Goal: Task Accomplishment & Management: Manage account settings

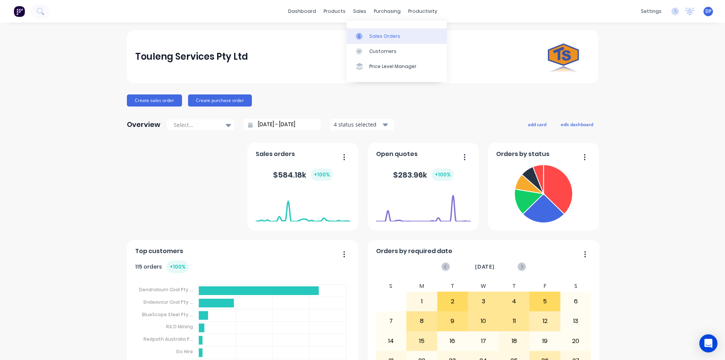
click at [382, 35] on div "Sales Orders" at bounding box center [384, 36] width 31 height 7
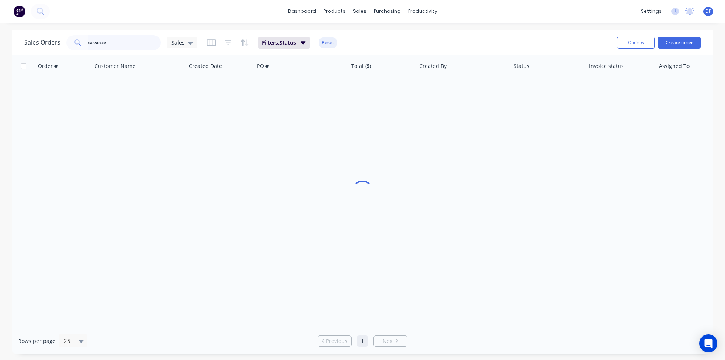
click at [62, 48] on div "Sales Orders cassette Sales" at bounding box center [110, 42] width 173 height 15
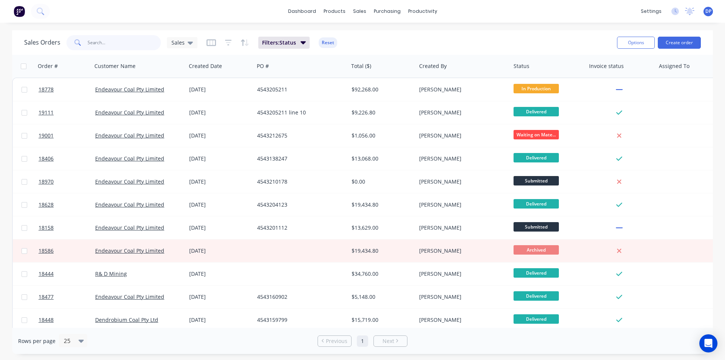
paste input "4543216894"
type input "4543216894"
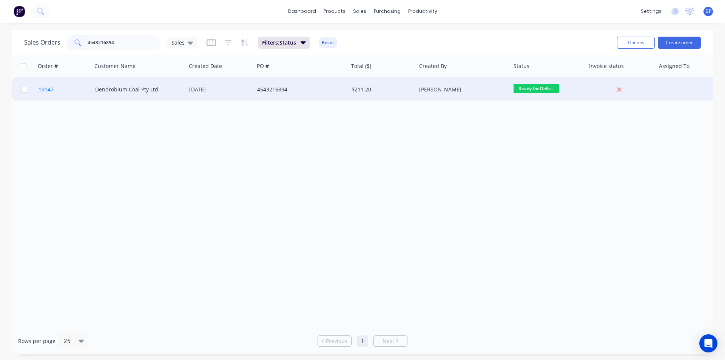
click at [56, 90] on link "19147" at bounding box center [67, 89] width 57 height 23
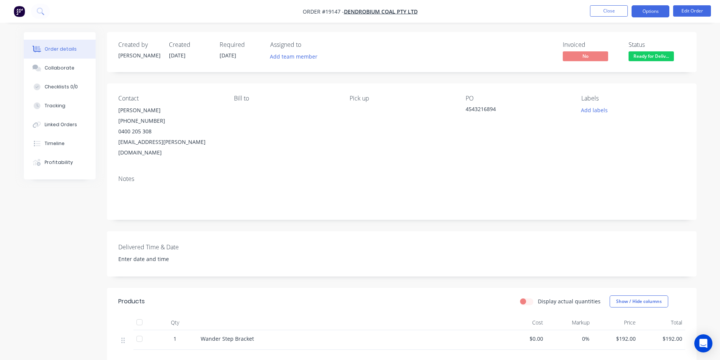
click at [658, 12] on button "Options" at bounding box center [650, 11] width 38 height 12
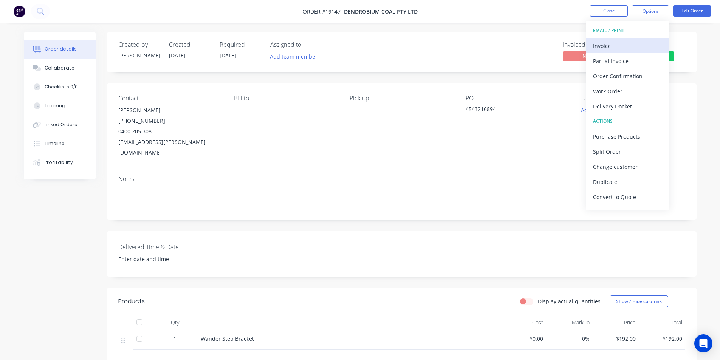
click at [622, 48] on div "Invoice" at bounding box center [628, 45] width 70 height 11
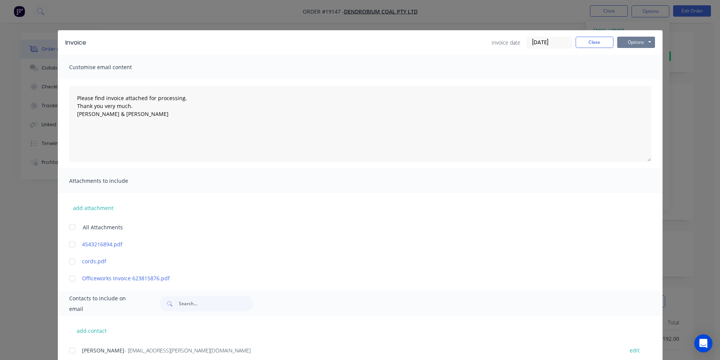
click at [633, 43] on button "Options" at bounding box center [636, 42] width 38 height 11
click at [642, 64] on button "Print" at bounding box center [641, 68] width 48 height 12
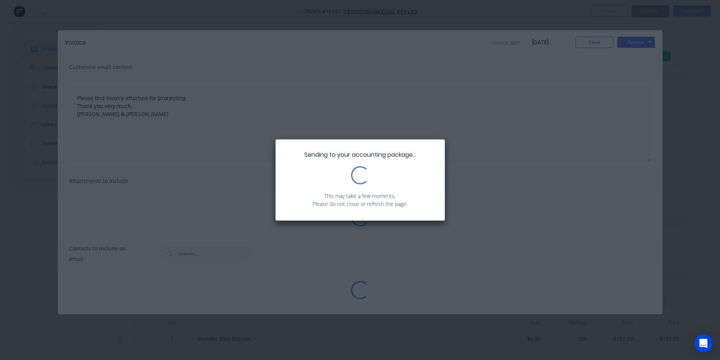
type textarea "Please find invoice attached for processing. Thank you very much. [PERSON_NAME]…"
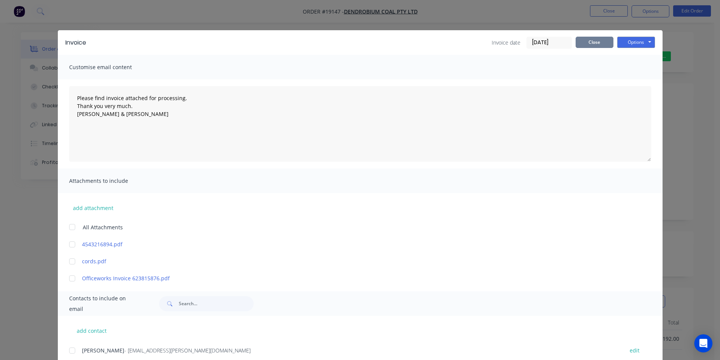
click at [598, 45] on button "Close" at bounding box center [594, 42] width 38 height 11
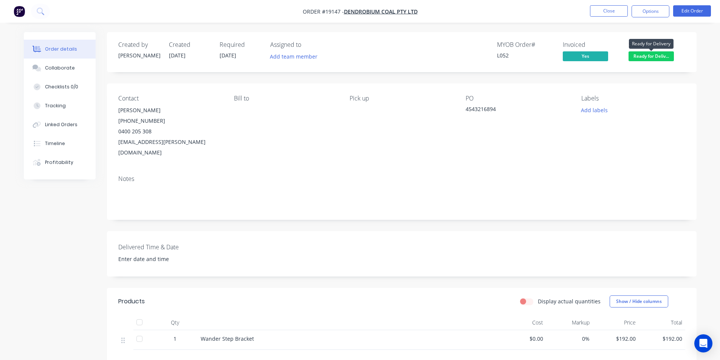
click at [644, 57] on span "Ready for Deliv..." at bounding box center [650, 55] width 45 height 9
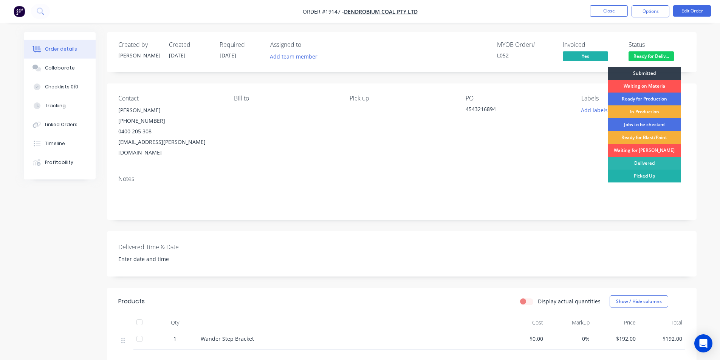
click at [644, 176] on div "Picked Up" at bounding box center [643, 176] width 73 height 13
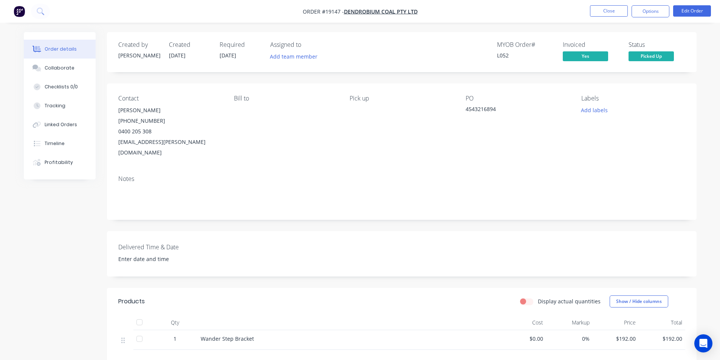
click at [21, 11] on img "button" at bounding box center [19, 11] width 11 height 11
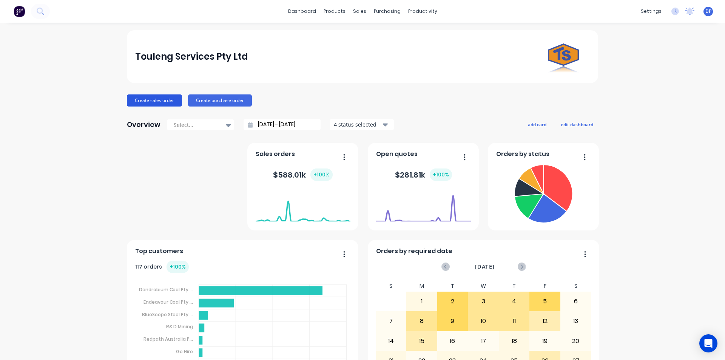
click at [164, 97] on button "Create sales order" at bounding box center [154, 100] width 55 height 12
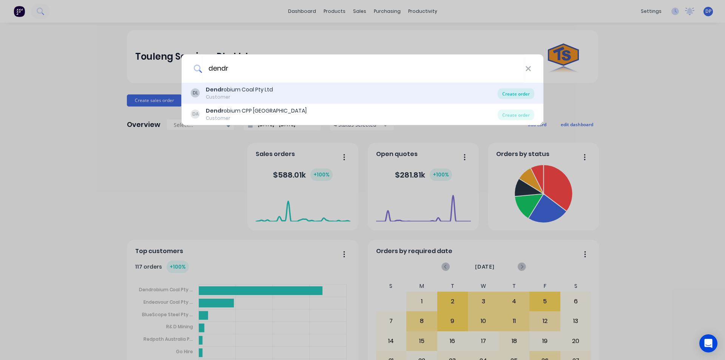
type input "dendr"
click at [520, 93] on div "Create order" at bounding box center [516, 93] width 37 height 11
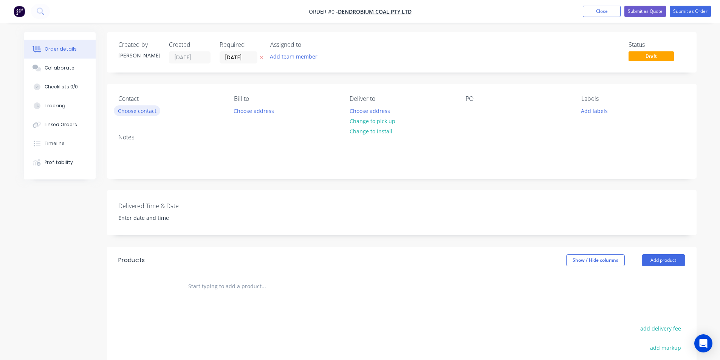
click at [143, 107] on button "Choose contact" at bounding box center [137, 110] width 46 height 10
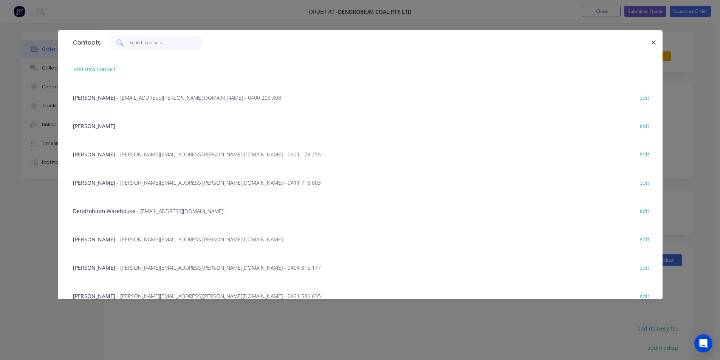
click at [147, 48] on input "text" at bounding box center [166, 42] width 74 height 15
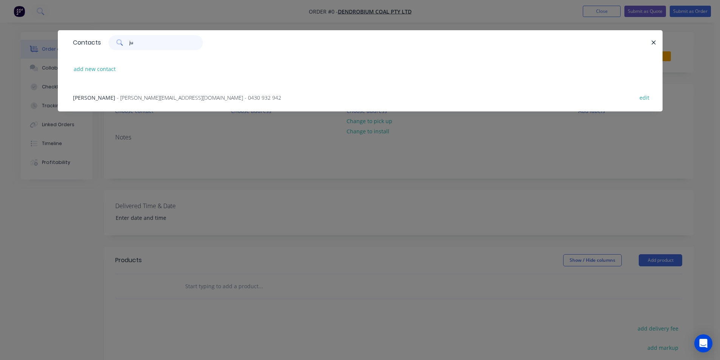
type input "ju"
click at [126, 100] on span "- [PERSON_NAME][EMAIL_ADDRESS][DOMAIN_NAME] - 0430 932 942" at bounding box center [199, 97] width 164 height 7
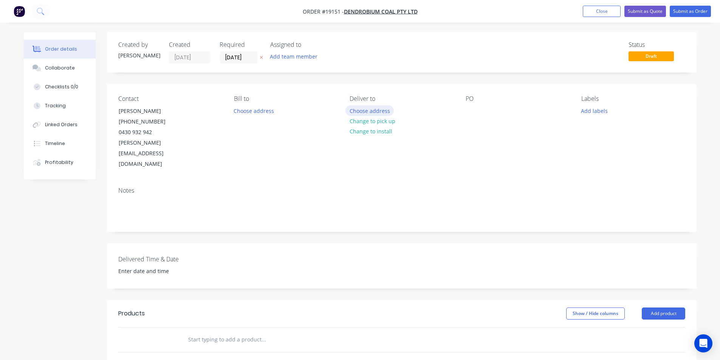
click at [356, 109] on button "Choose address" at bounding box center [369, 110] width 48 height 10
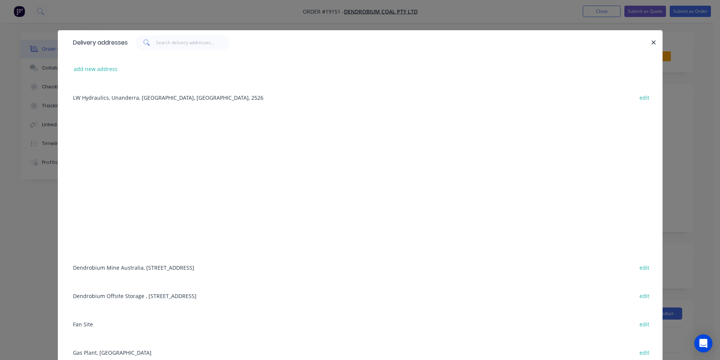
click at [168, 266] on div "Dendrobium Mine [GEOGRAPHIC_DATA], [STREET_ADDRESS] edit" at bounding box center [360, 267] width 582 height 28
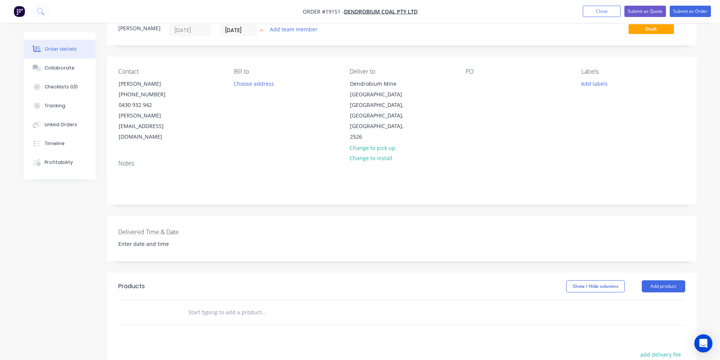
scroll to position [38, 0]
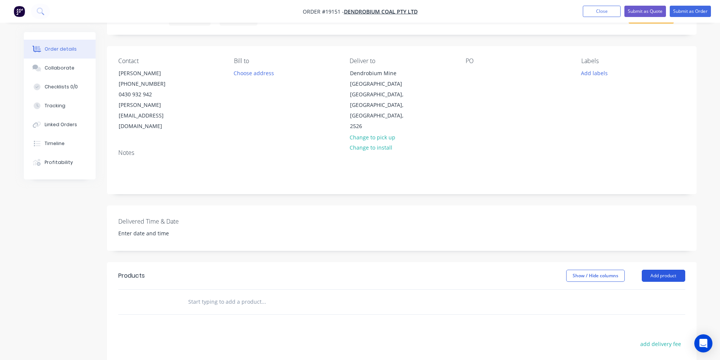
drag, startPoint x: 653, startPoint y: 261, endPoint x: 660, endPoint y: 269, distance: 11.0
click at [653, 270] on button "Add product" at bounding box center [662, 276] width 43 height 12
click at [654, 304] on div "Basic product" at bounding box center [649, 309] width 58 height 11
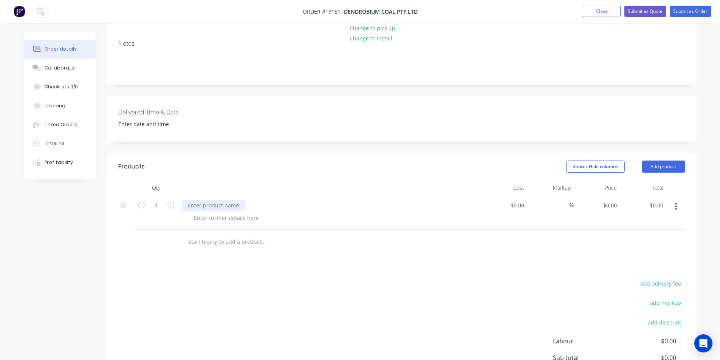
scroll to position [151, 0]
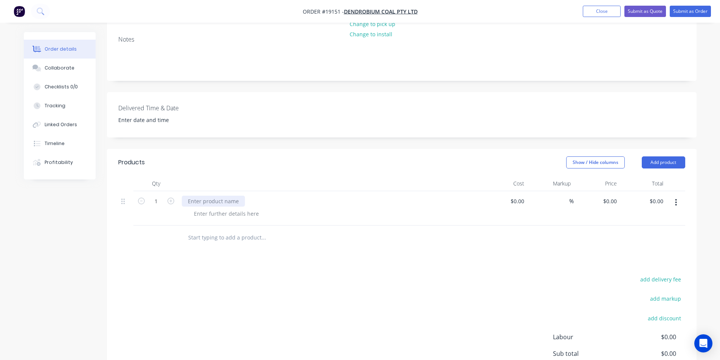
click at [209, 196] on div at bounding box center [213, 201] width 63 height 11
click at [360, 208] on div at bounding box center [333, 213] width 290 height 11
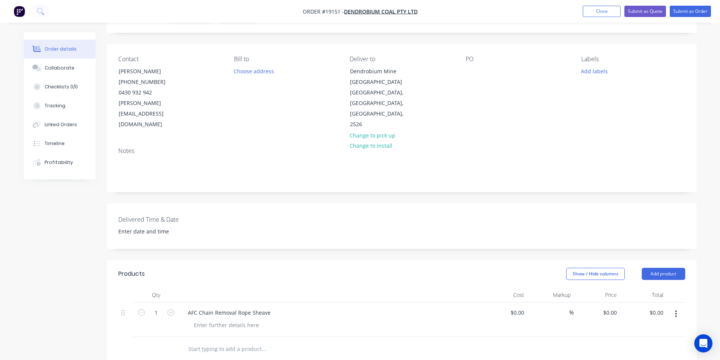
scroll to position [38, 0]
drag, startPoint x: 273, startPoint y: 304, endPoint x: 176, endPoint y: 303, distance: 97.5
click at [176, 304] on div "1 AFC Chain Removal Rope Sheave $0.00 $0.00 % $0.00 $0.00 $0.00 $0.00" at bounding box center [401, 321] width 567 height 34
copy div "AFC Chain Removal Rope Sheave"
click at [594, 73] on button "Add labels" at bounding box center [594, 73] width 35 height 10
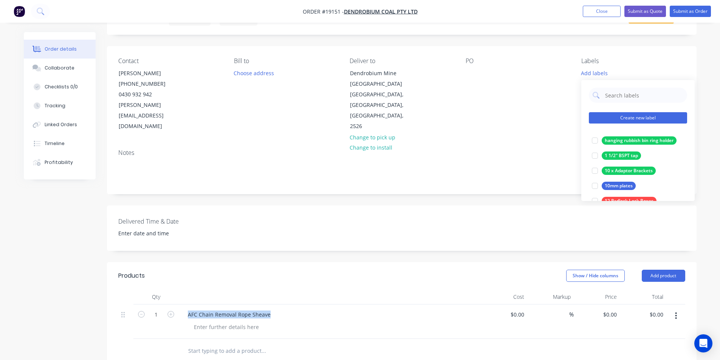
click at [638, 114] on button "Create new label" at bounding box center [638, 117] width 98 height 11
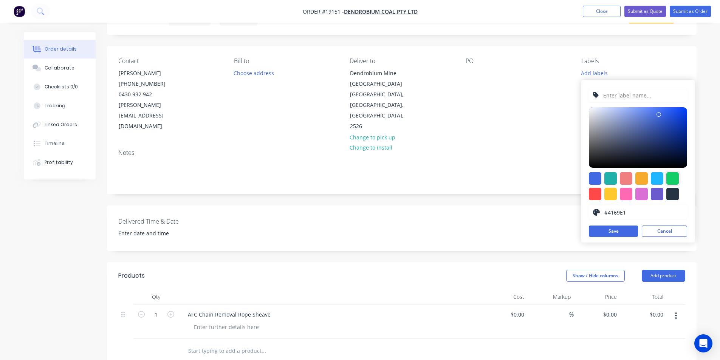
click at [675, 178] on div at bounding box center [672, 178] width 12 height 12
type input "#13CE66"
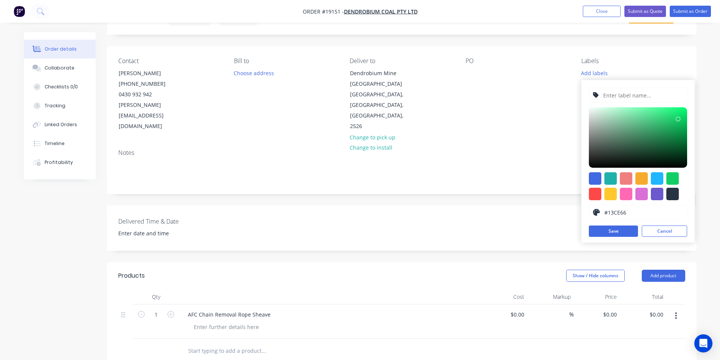
click at [618, 91] on input "text" at bounding box center [642, 95] width 80 height 14
paste input "AFC Chain Removal Rope Sheave"
type input "AFC Chain Removal Rope Sheave"
click at [615, 232] on button "Save" at bounding box center [613, 231] width 49 height 11
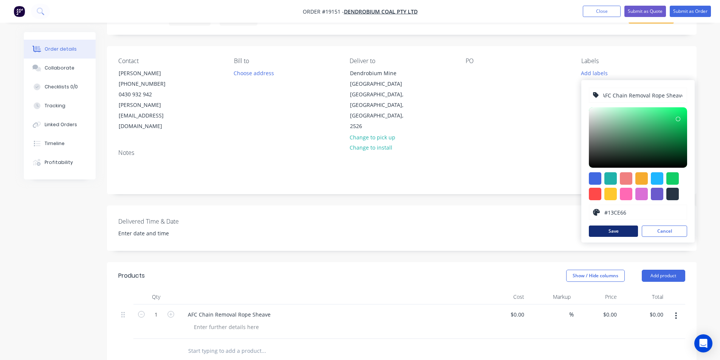
scroll to position [0, 0]
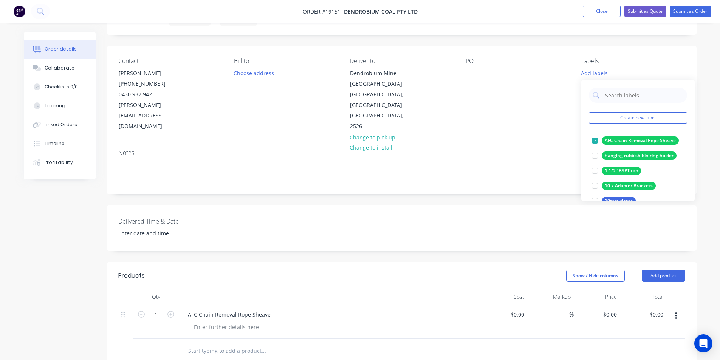
click at [471, 205] on div "Delivered Time & Date" at bounding box center [401, 227] width 589 height 45
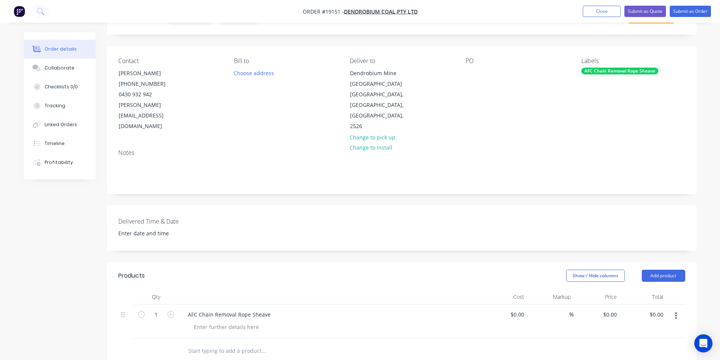
click at [605, 73] on div "AFC Chain Removal Rope Sheave" at bounding box center [619, 71] width 77 height 7
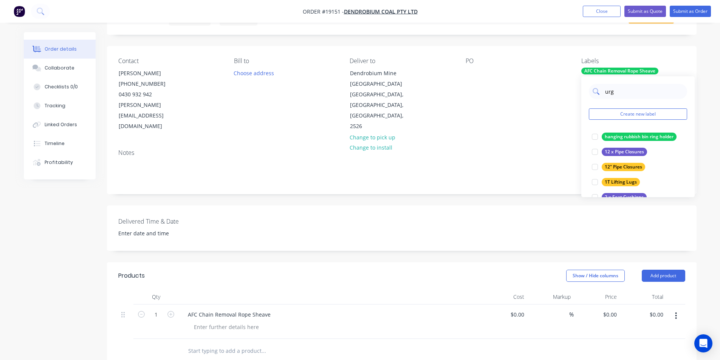
type input "urge"
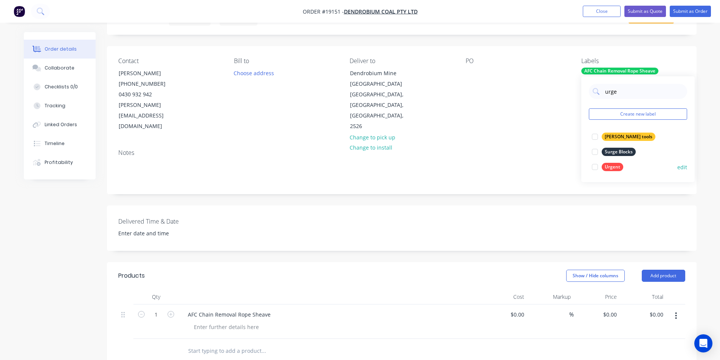
click at [595, 167] on div at bounding box center [594, 166] width 15 height 15
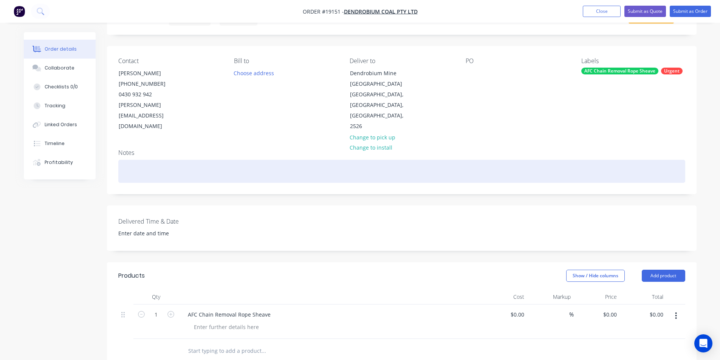
click at [535, 161] on div at bounding box center [401, 171] width 567 height 23
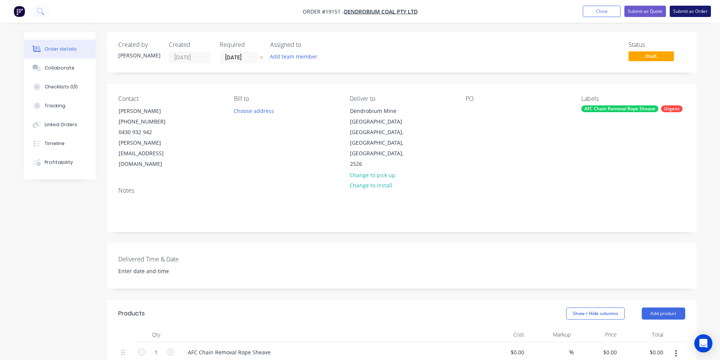
click at [694, 10] on button "Submit as Order" at bounding box center [689, 11] width 41 height 11
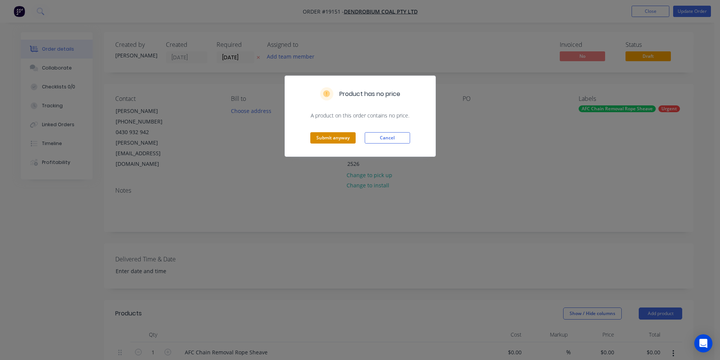
click at [338, 136] on button "Submit anyway" at bounding box center [332, 137] width 45 height 11
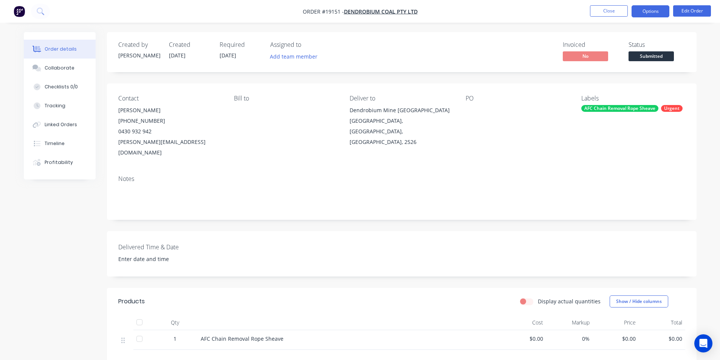
click at [649, 12] on button "Options" at bounding box center [650, 11] width 38 height 12
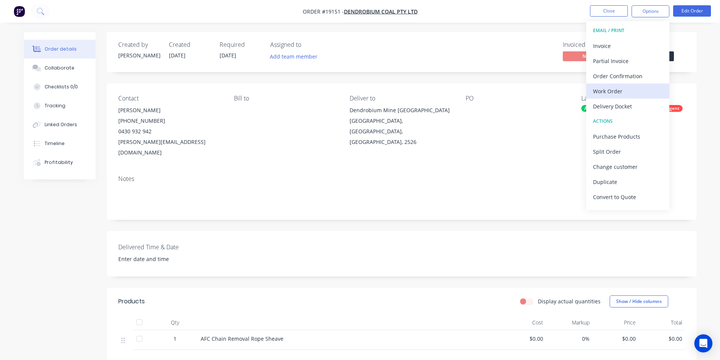
click at [625, 94] on div "Work Order" at bounding box center [628, 91] width 70 height 11
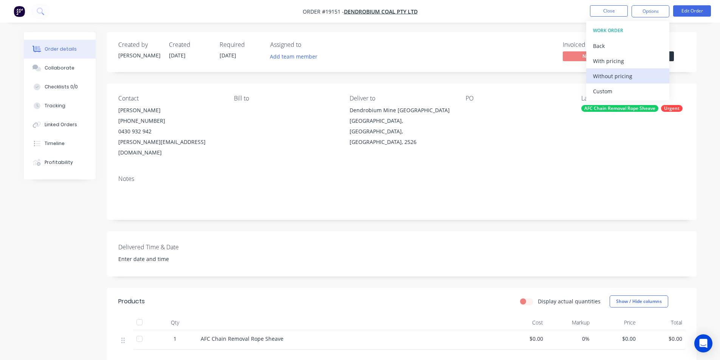
click at [615, 79] on div "Without pricing" at bounding box center [628, 76] width 70 height 11
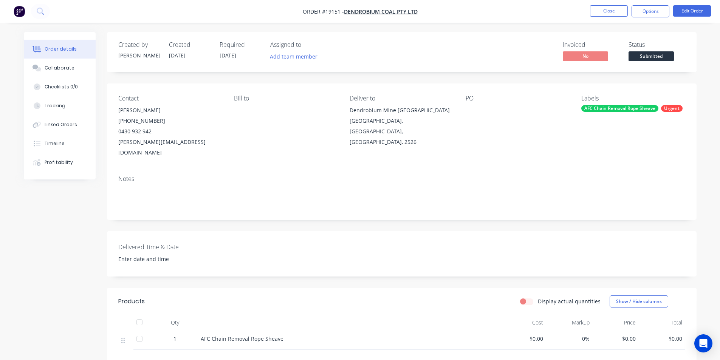
click at [528, 42] on div "Invoiced No Status Submitted" at bounding box center [515, 52] width 339 height 22
click at [660, 56] on span "Submitted" at bounding box center [650, 55] width 45 height 9
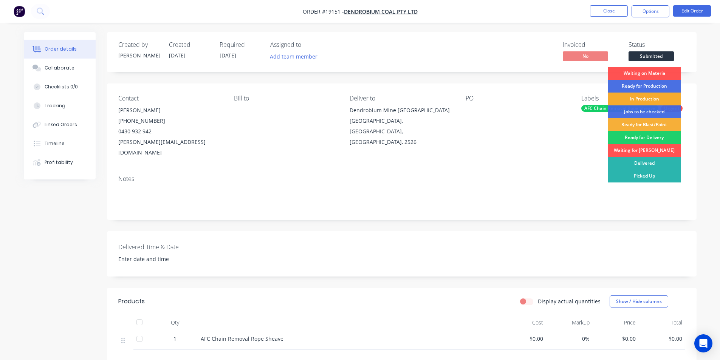
click at [645, 99] on div "In Production" at bounding box center [643, 99] width 73 height 13
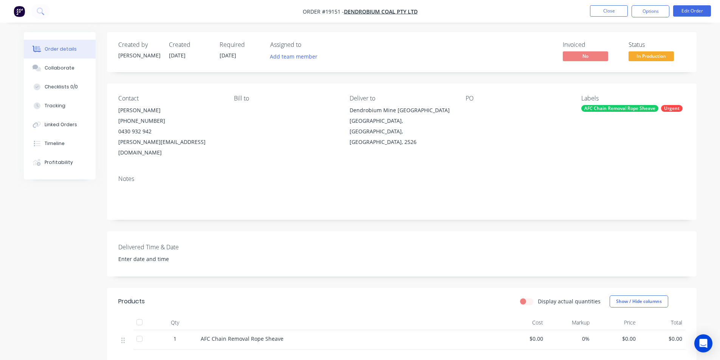
click at [22, 8] on img "button" at bounding box center [19, 11] width 11 height 11
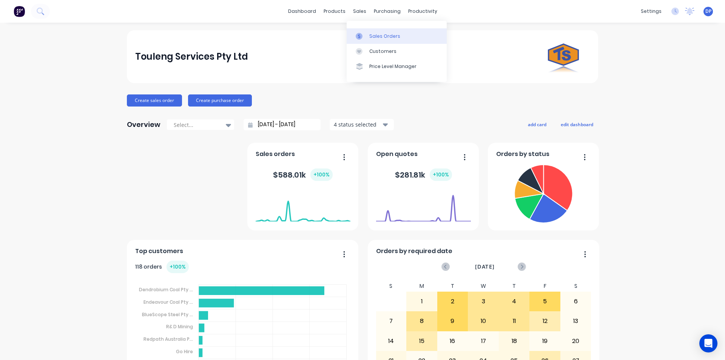
click at [391, 38] on div "Sales Orders" at bounding box center [384, 36] width 31 height 7
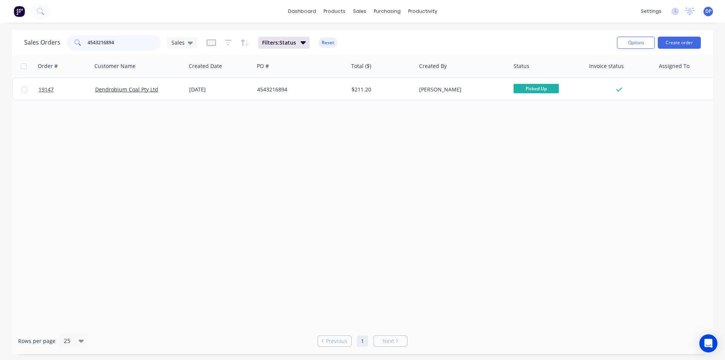
drag, startPoint x: 125, startPoint y: 42, endPoint x: 27, endPoint y: 45, distance: 98.3
click at [27, 45] on div "Sales Orders 4543216894 Sales" at bounding box center [110, 42] width 173 height 15
paste input "4543212607"
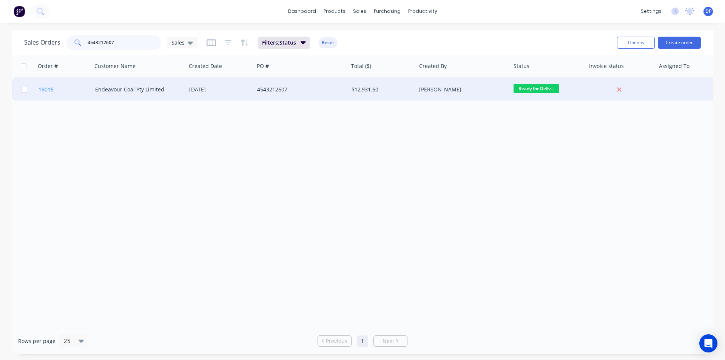
type input "4543212607"
click at [46, 90] on span "19015" at bounding box center [46, 90] width 15 height 8
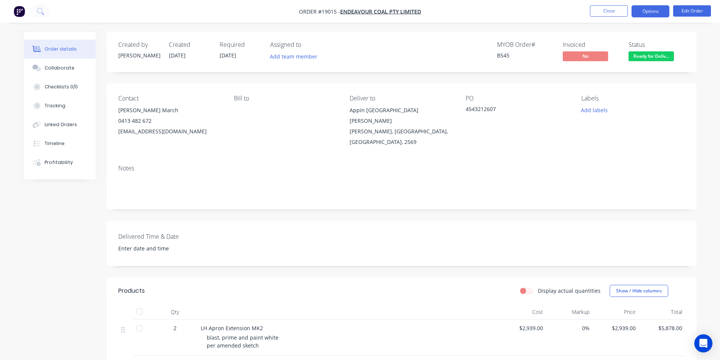
click at [658, 15] on button "Options" at bounding box center [650, 11] width 38 height 12
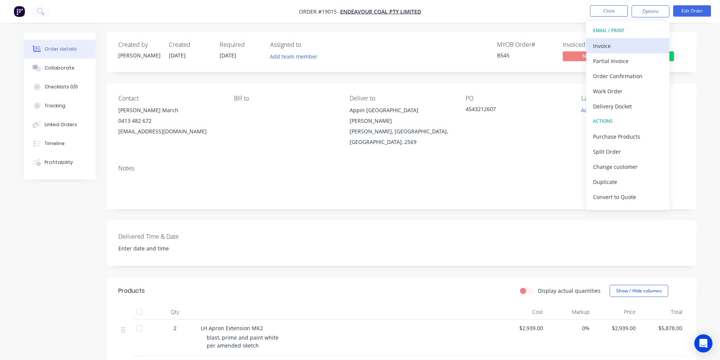
click at [631, 41] on div "Invoice" at bounding box center [628, 45] width 70 height 11
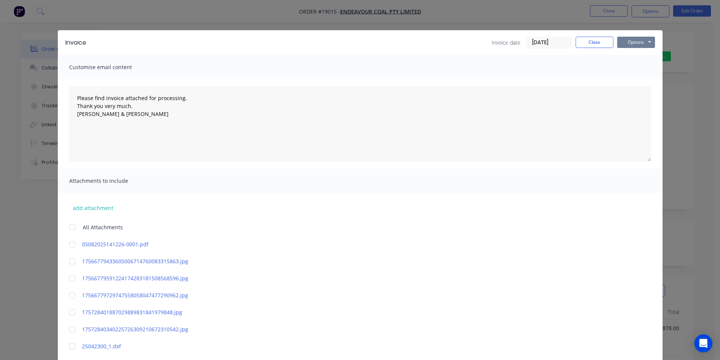
click at [631, 42] on button "Options" at bounding box center [636, 42] width 38 height 11
click at [641, 67] on button "Print" at bounding box center [641, 68] width 48 height 12
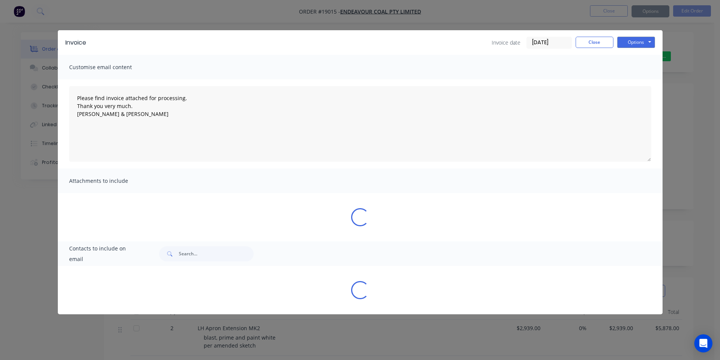
type textarea "Please find invoice attached for processing. Thank you very much. [PERSON_NAME]…"
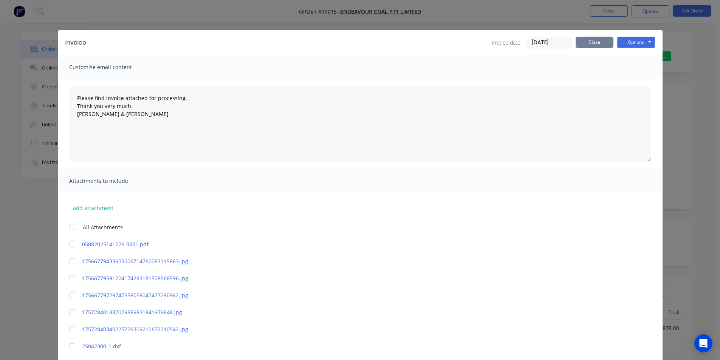
click at [595, 39] on button "Close" at bounding box center [594, 42] width 38 height 11
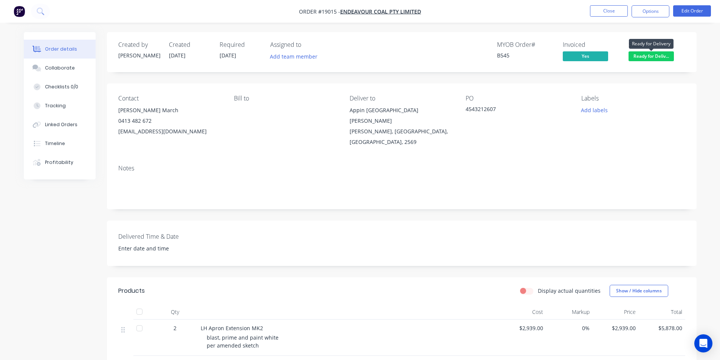
click at [660, 55] on span "Ready for Deliv..." at bounding box center [650, 55] width 45 height 9
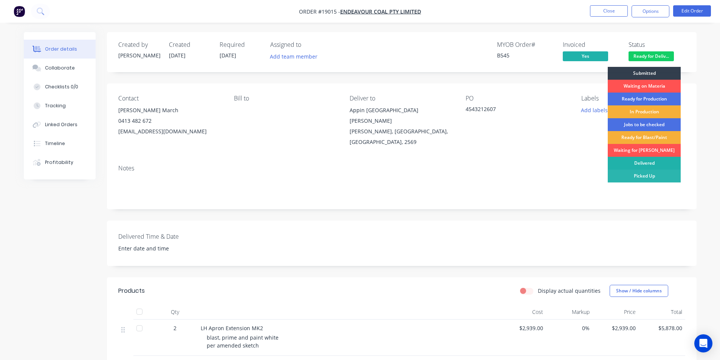
click at [633, 165] on div "Delivered" at bounding box center [643, 163] width 73 height 13
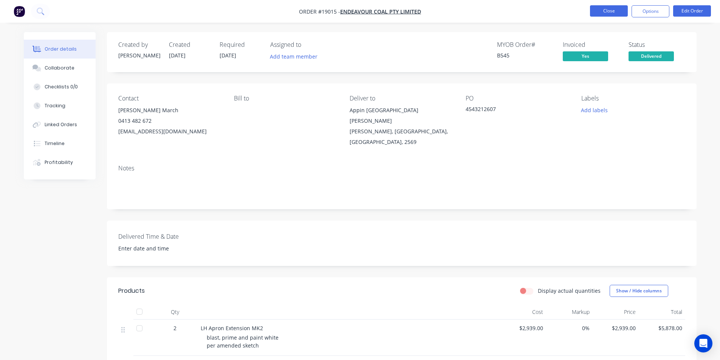
click at [613, 7] on button "Close" at bounding box center [609, 10] width 38 height 11
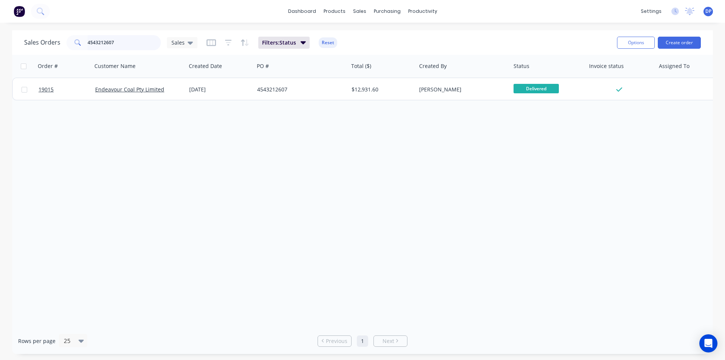
click at [123, 45] on input "4543212607" at bounding box center [125, 42] width 74 height 15
drag, startPoint x: 124, startPoint y: 41, endPoint x: 37, endPoint y: 46, distance: 87.1
click at [37, 46] on div "Sales Orders 4543212607 Sales" at bounding box center [110, 42] width 173 height 15
paste input "4543205211"
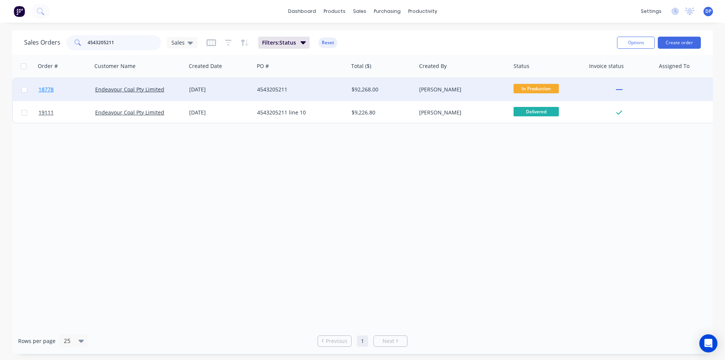
type input "4543205211"
click at [46, 87] on span "18778" at bounding box center [46, 90] width 15 height 8
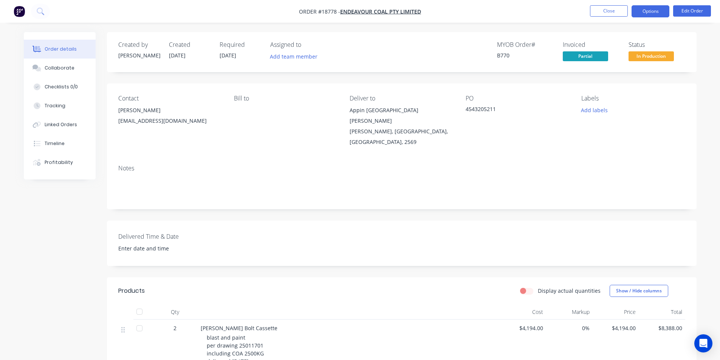
click at [655, 10] on button "Options" at bounding box center [650, 11] width 38 height 12
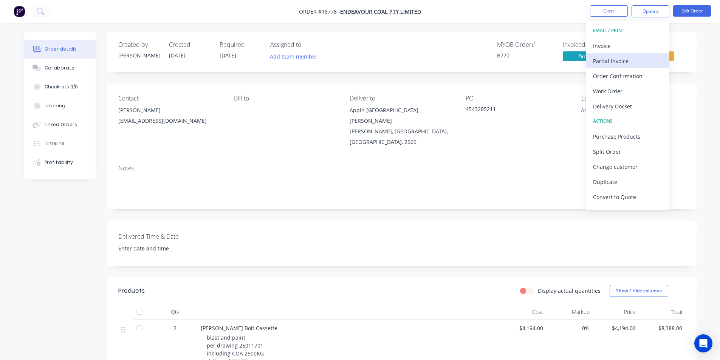
click at [625, 58] on div "Partial Invoice" at bounding box center [628, 61] width 70 height 11
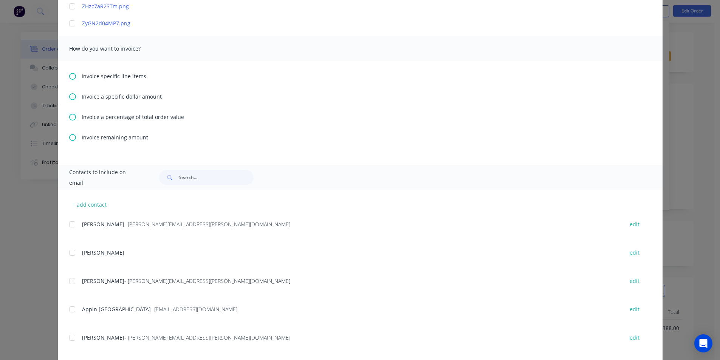
scroll to position [1964, 0]
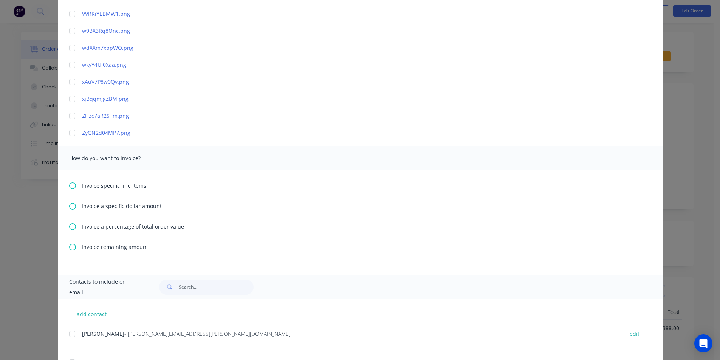
click at [72, 183] on icon at bounding box center [72, 185] width 7 height 7
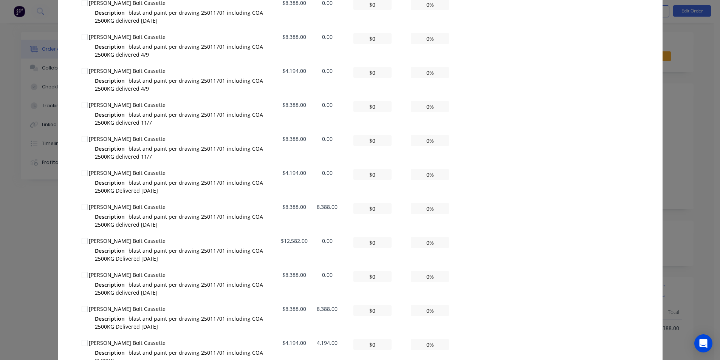
scroll to position [2304, 0]
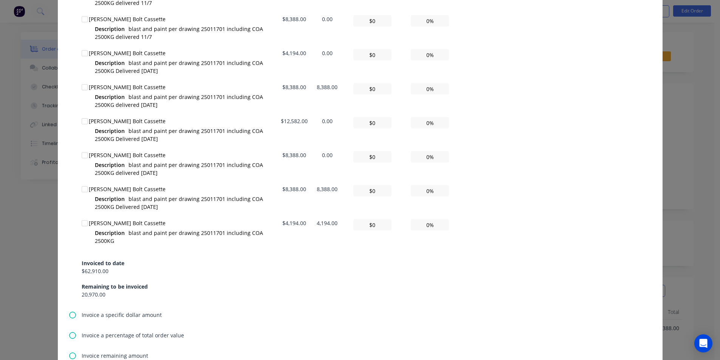
click at [81, 188] on div at bounding box center [84, 189] width 15 height 15
click at [413, 195] on input "0%" at bounding box center [430, 190] width 38 height 11
type textarea "Please find invoice attached for processing. Thank you very much. [PERSON_NAME]…"
type input "$838.80"
type input "10%"
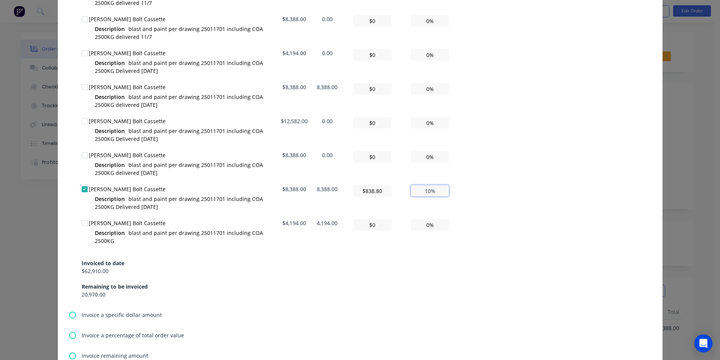
type textarea "Please find invoice attached for processing. Thank you very much. [PERSON_NAME]…"
type input "$8,388.00"
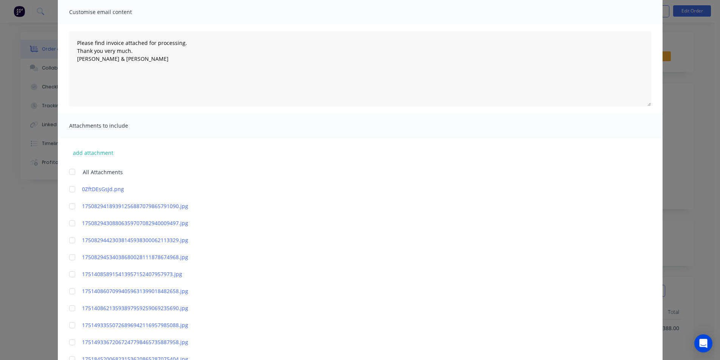
scroll to position [0, 0]
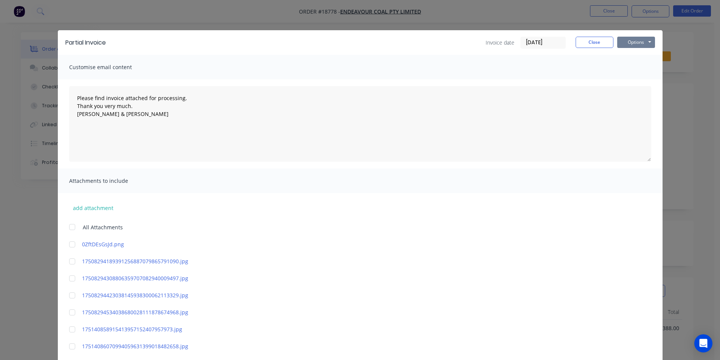
type input "100%"
click at [635, 43] on button "Options" at bounding box center [636, 42] width 38 height 11
type textarea "Please find invoice attached for processing. Thank you very much. [PERSON_NAME]…"
click at [637, 68] on button "Print" at bounding box center [641, 68] width 48 height 12
type textarea "Please find invoice attached for processing. Thank you very much. [PERSON_NAME]…"
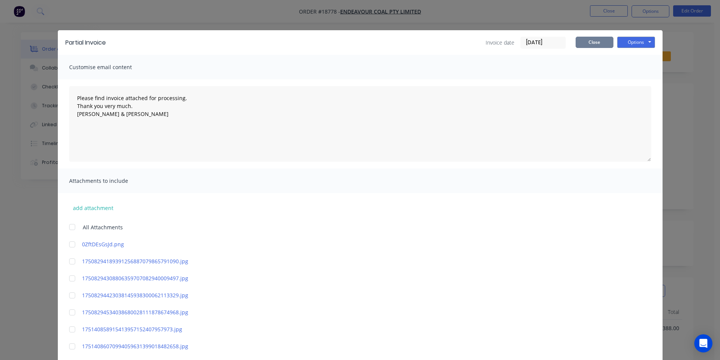
click at [589, 39] on button "Close" at bounding box center [594, 42] width 38 height 11
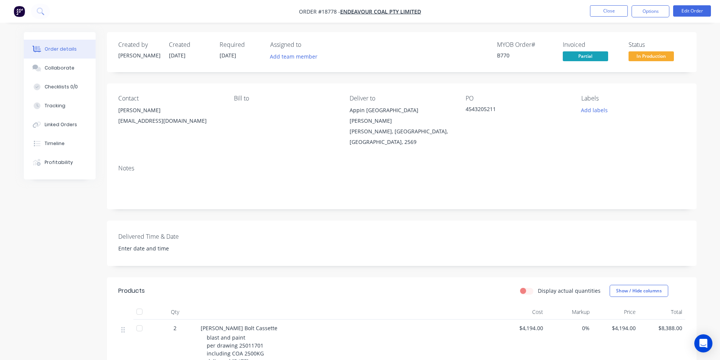
click at [21, 12] on img "button" at bounding box center [19, 11] width 11 height 11
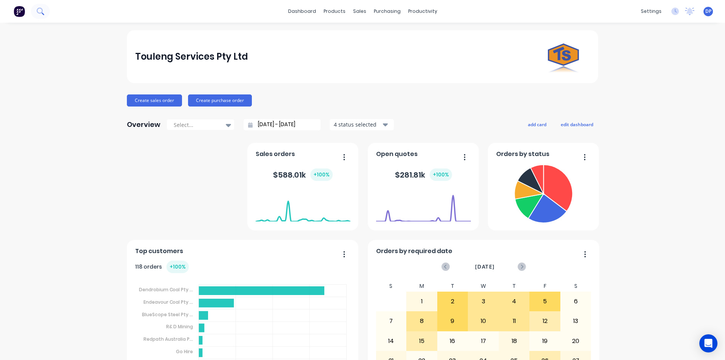
click at [45, 13] on button at bounding box center [40, 11] width 19 height 15
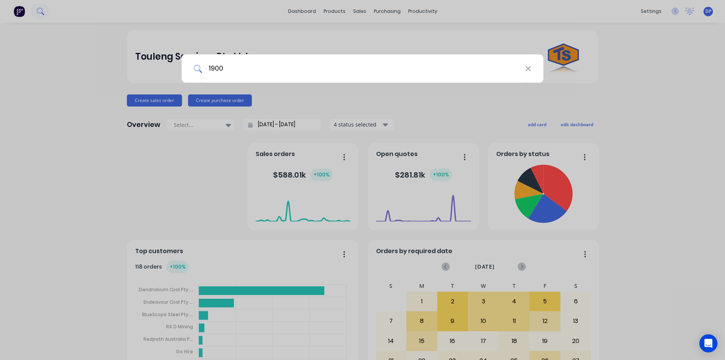
type input "19003"
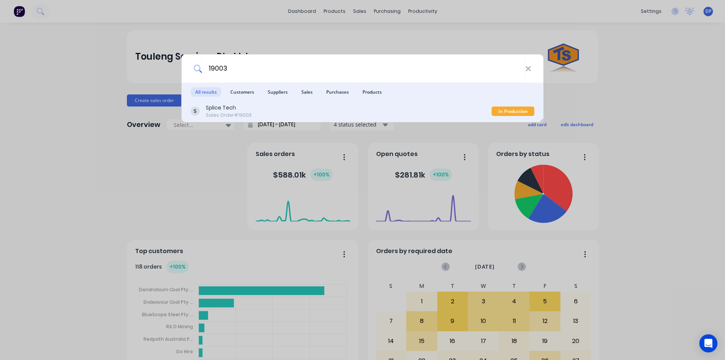
click at [266, 110] on div "Splice Tech Sales Order #19003" at bounding box center [341, 111] width 301 height 15
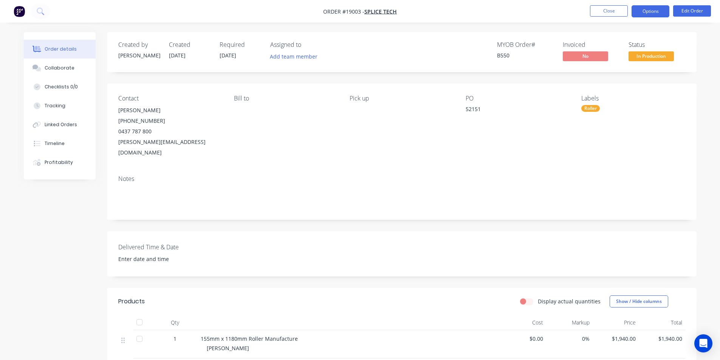
click at [649, 14] on button "Options" at bounding box center [650, 11] width 38 height 12
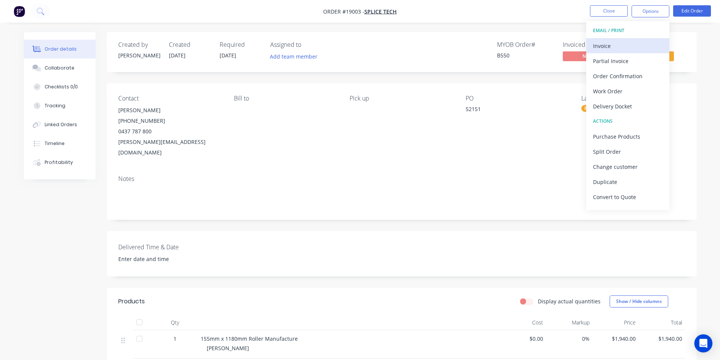
click at [630, 48] on div "Invoice" at bounding box center [628, 45] width 70 height 11
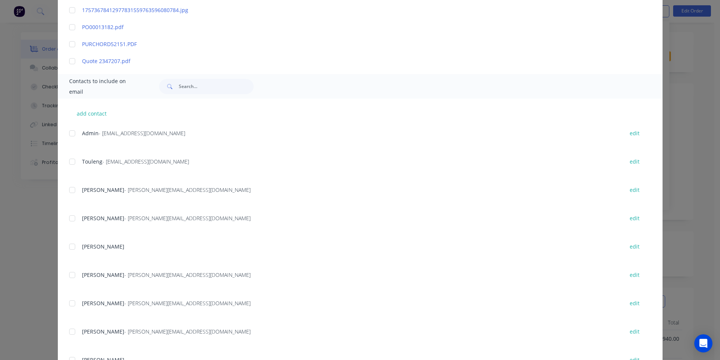
scroll to position [302, 0]
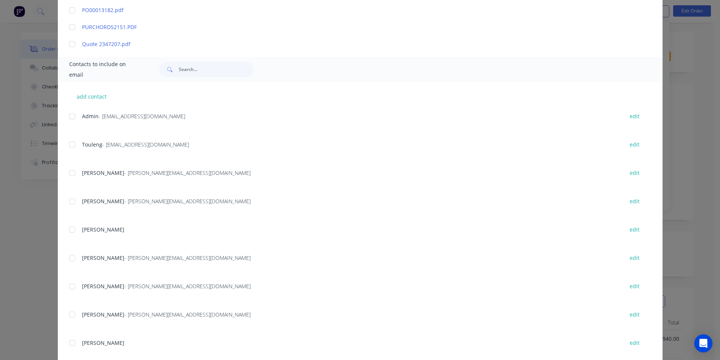
click at [69, 114] on div at bounding box center [72, 116] width 15 height 15
click at [69, 141] on div at bounding box center [72, 144] width 15 height 15
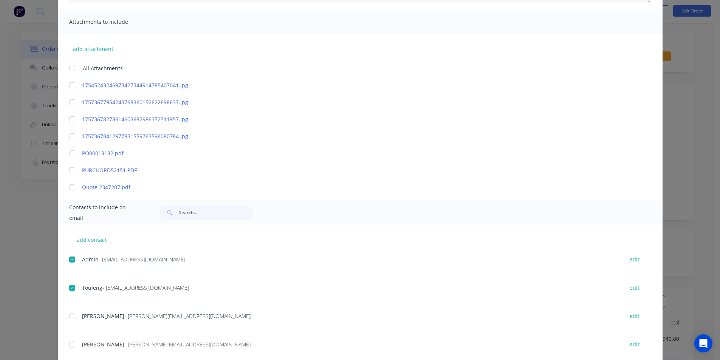
scroll to position [0, 0]
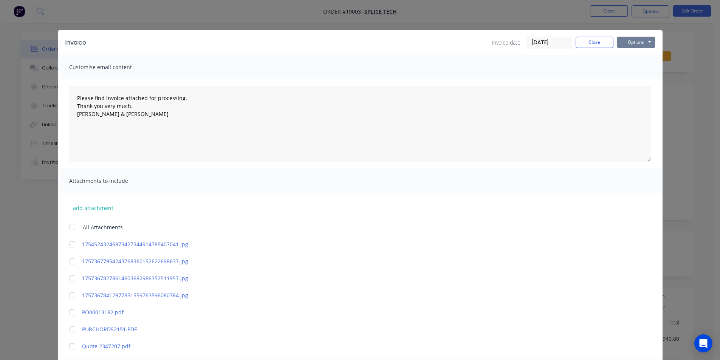
click at [644, 43] on button "Options" at bounding box center [636, 42] width 38 height 11
click at [633, 81] on button "Email" at bounding box center [641, 80] width 48 height 12
type textarea "Please find invoice attached for processing. Thank you very much. [PERSON_NAME]…"
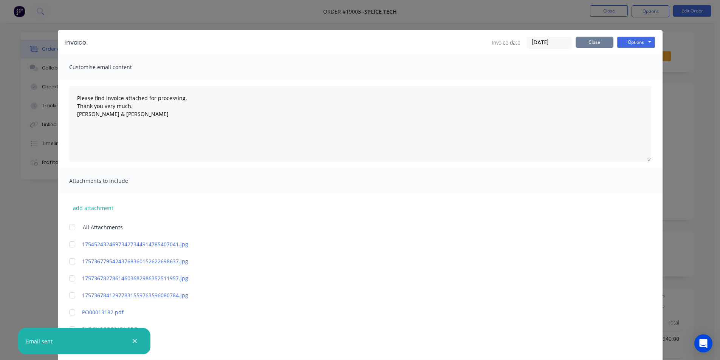
click at [592, 46] on button "Close" at bounding box center [594, 42] width 38 height 11
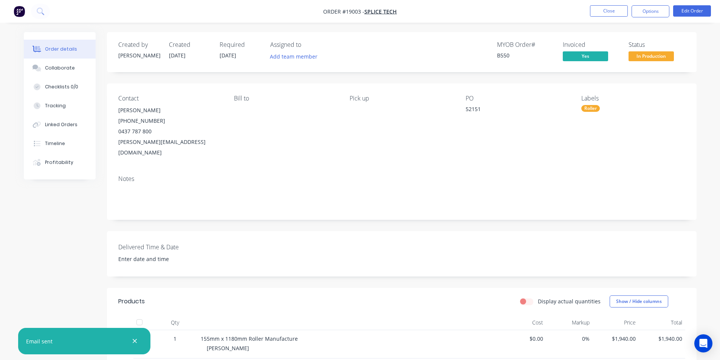
click at [663, 55] on span "In Production" at bounding box center [650, 55] width 45 height 9
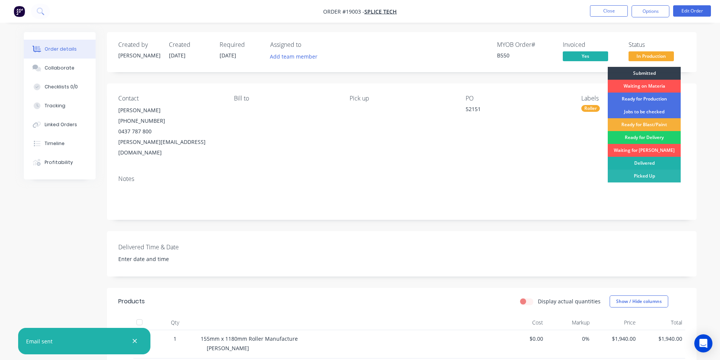
click at [654, 163] on div "Delivered" at bounding box center [643, 163] width 73 height 13
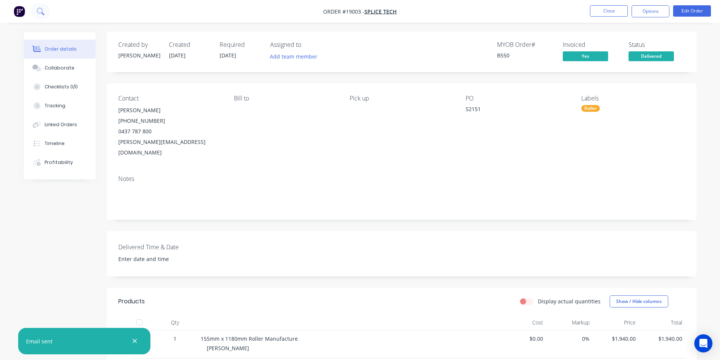
click at [43, 13] on icon at bounding box center [40, 11] width 7 height 7
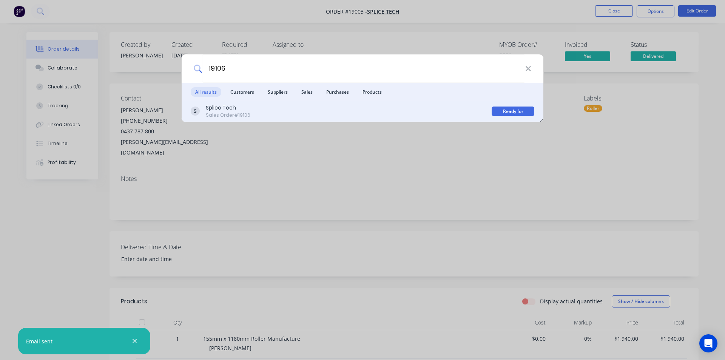
type input "19106"
click at [249, 111] on div "Splice Tech Sales Order #19106" at bounding box center [341, 111] width 301 height 15
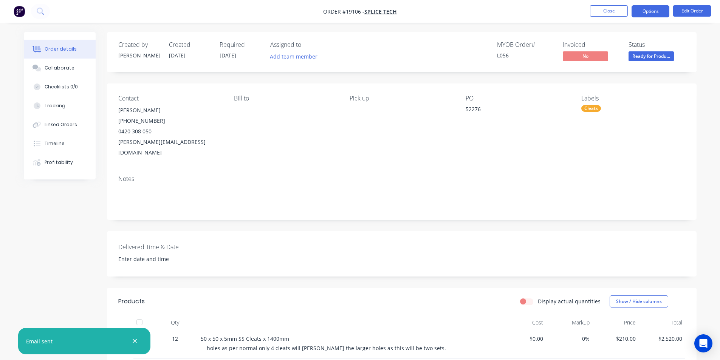
click at [661, 12] on button "Options" at bounding box center [650, 11] width 38 height 12
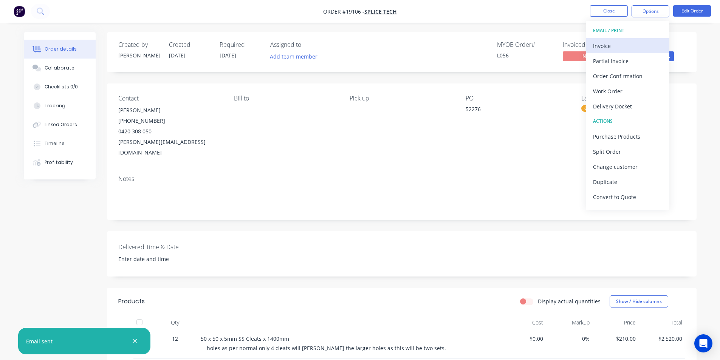
click at [630, 51] on div "Invoice" at bounding box center [628, 45] width 70 height 11
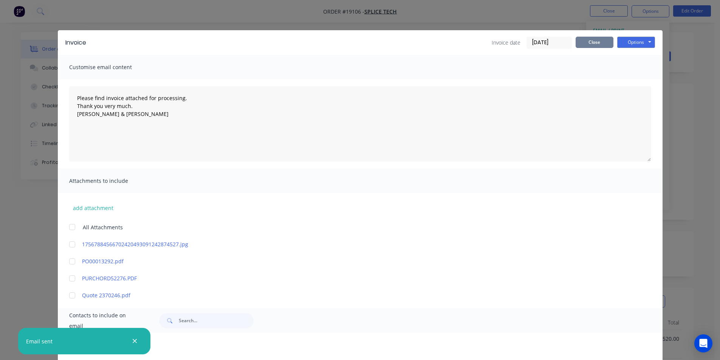
click at [592, 44] on button "Close" at bounding box center [594, 42] width 38 height 11
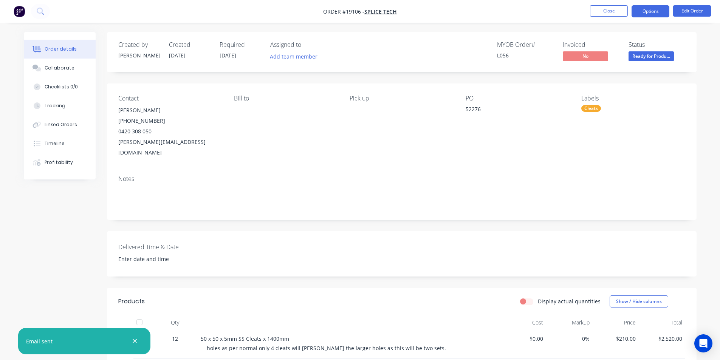
click at [646, 9] on button "Options" at bounding box center [650, 11] width 38 height 12
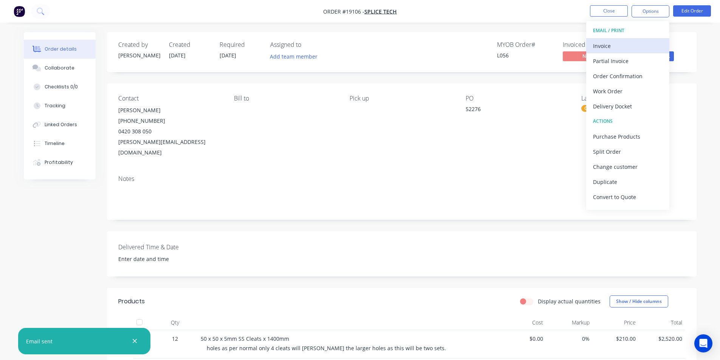
click at [622, 44] on div "Invoice" at bounding box center [628, 45] width 70 height 11
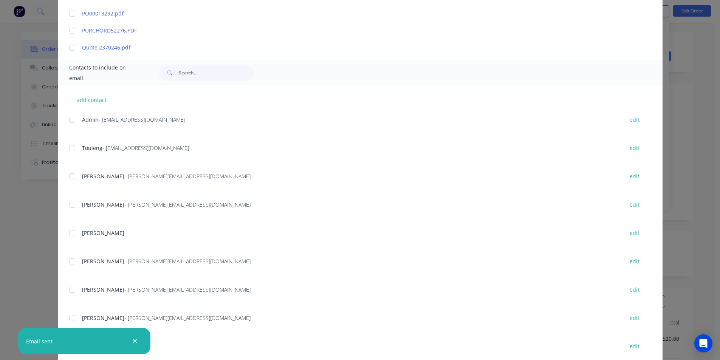
scroll to position [264, 0]
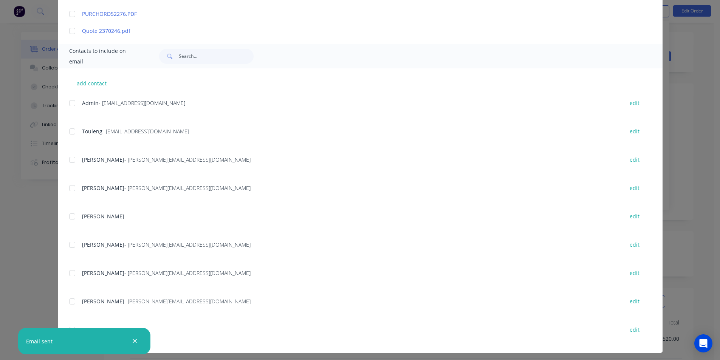
click at [70, 101] on div at bounding box center [72, 103] width 15 height 15
click at [70, 132] on div at bounding box center [72, 131] width 15 height 15
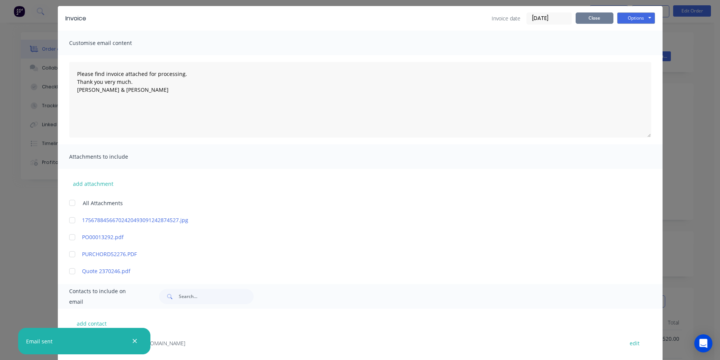
scroll to position [0, 0]
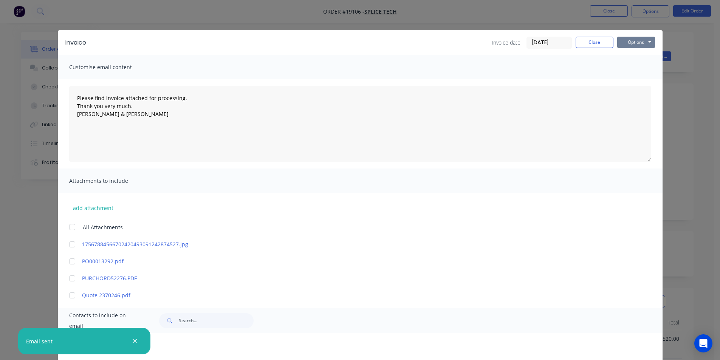
click at [622, 41] on button "Options" at bounding box center [636, 42] width 38 height 11
click at [637, 80] on button "Email" at bounding box center [641, 80] width 48 height 12
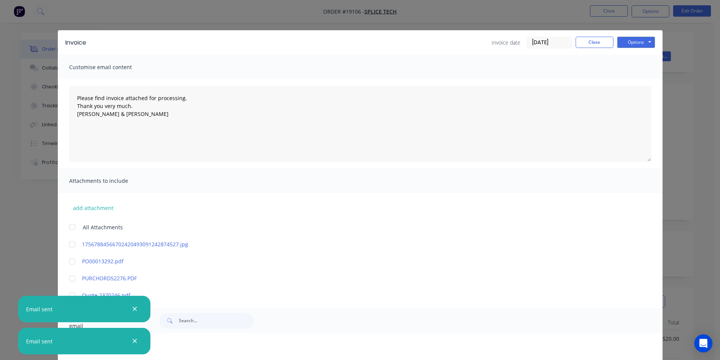
type textarea "Please find invoice attached for processing. Thank you very much. [PERSON_NAME]…"
click at [595, 42] on button "Close" at bounding box center [594, 42] width 38 height 11
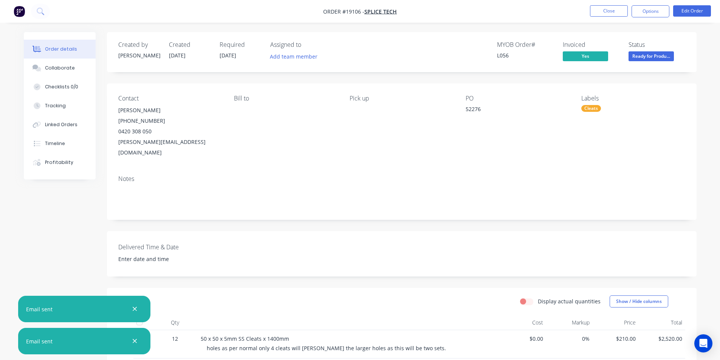
click at [660, 53] on span "Ready for Produ..." at bounding box center [650, 55] width 45 height 9
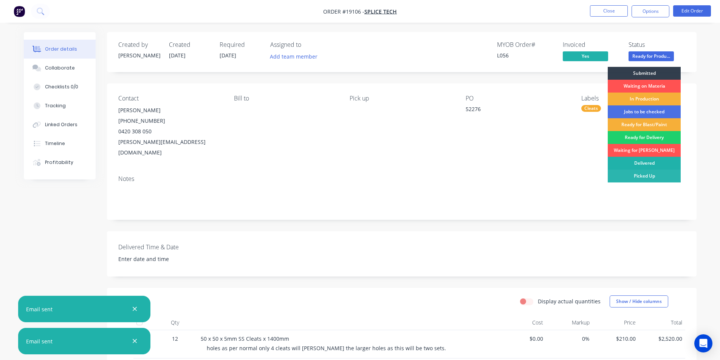
click at [647, 164] on div "Delivered" at bounding box center [643, 163] width 73 height 13
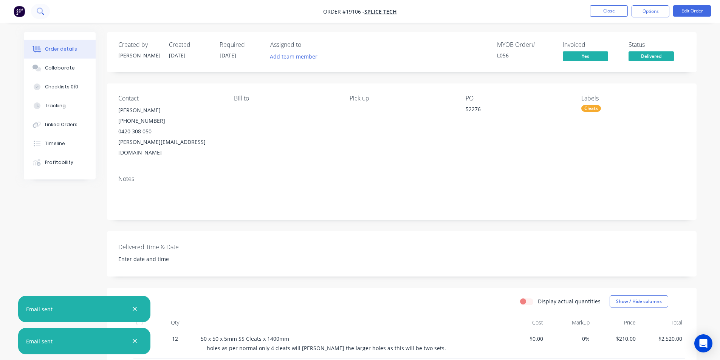
click at [46, 9] on button at bounding box center [40, 11] width 19 height 15
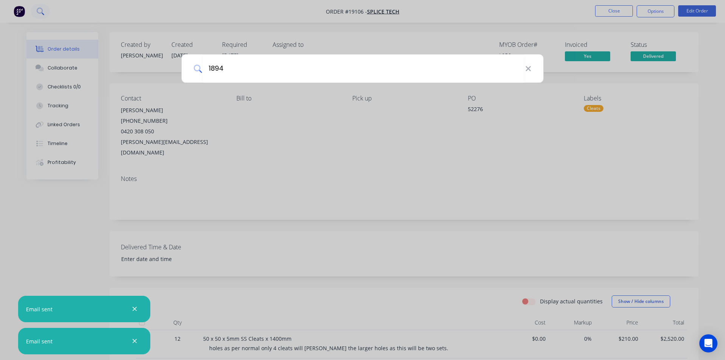
type input "18946"
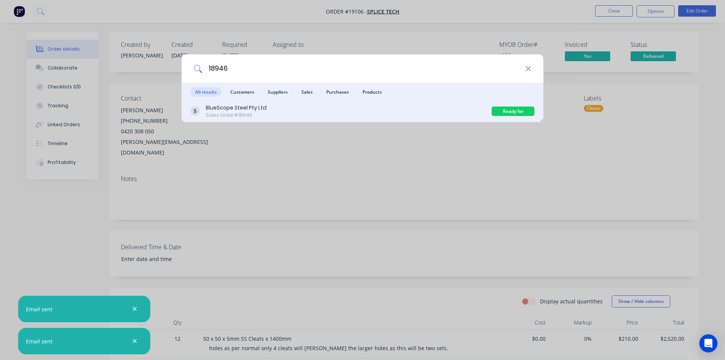
click at [255, 110] on div "BlueScope Steel Pty Ltd" at bounding box center [236, 108] width 61 height 8
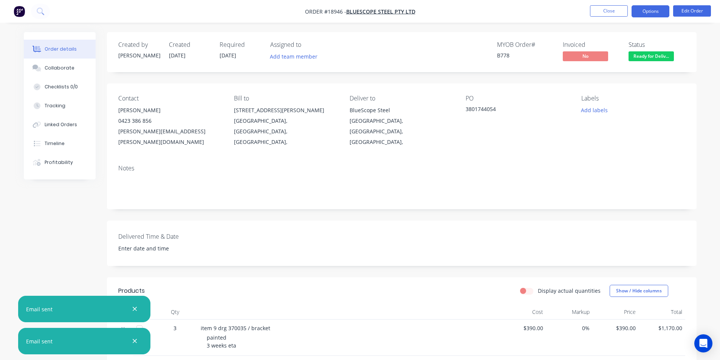
click at [650, 14] on button "Options" at bounding box center [650, 11] width 38 height 12
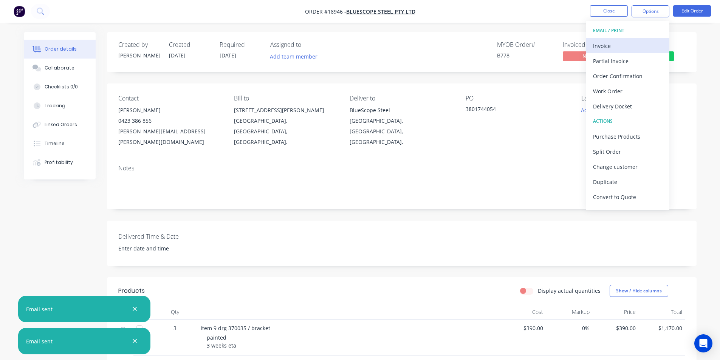
click at [622, 42] on div "Invoice" at bounding box center [628, 45] width 70 height 11
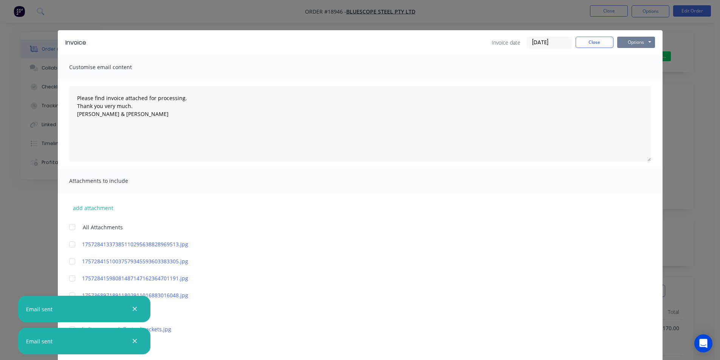
click at [629, 41] on button "Options" at bounding box center [636, 42] width 38 height 11
click at [651, 71] on button "Print" at bounding box center [641, 68] width 48 height 12
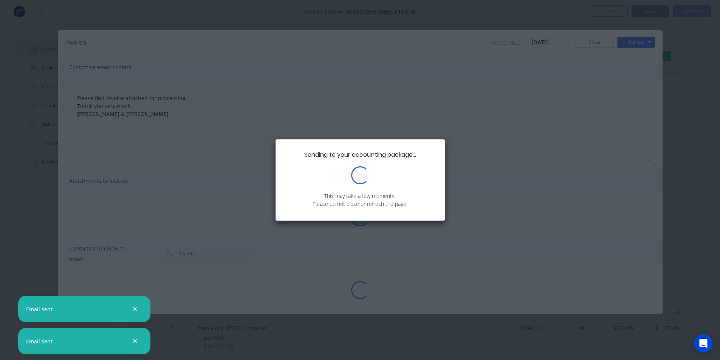
type textarea "Please find invoice attached for processing. Thank you very much. [PERSON_NAME]…"
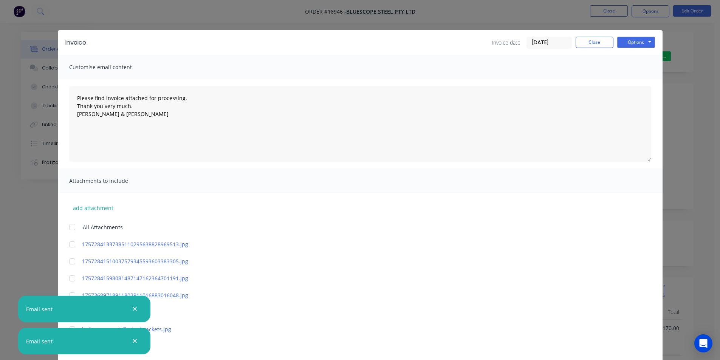
click at [601, 48] on div "Invoice date [DATE] Close Options Preview Print Email" at bounding box center [572, 43] width 163 height 12
click at [596, 42] on button "Close" at bounding box center [594, 42] width 38 height 11
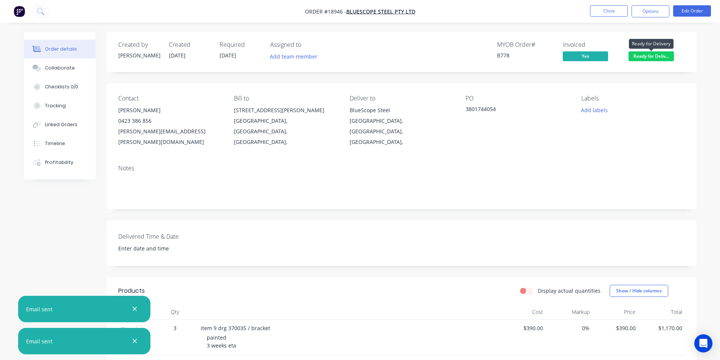
click at [660, 58] on span "Ready for Deliv..." at bounding box center [650, 55] width 45 height 9
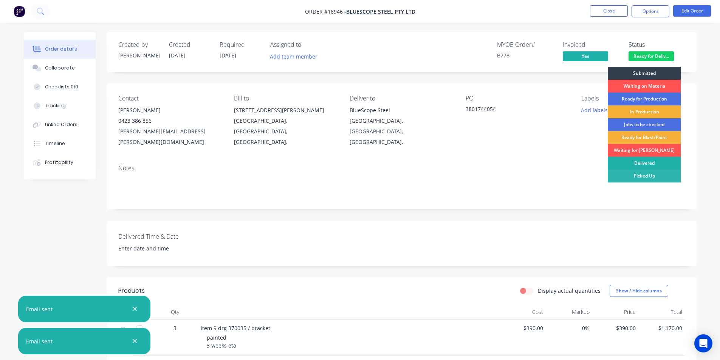
click at [649, 163] on div "Delivered" at bounding box center [643, 163] width 73 height 13
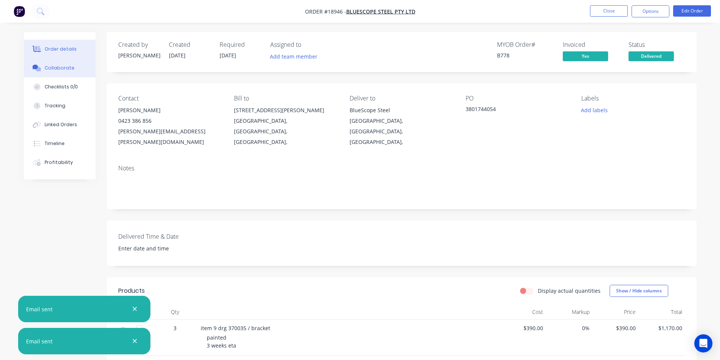
click at [70, 72] on button "Collaborate" at bounding box center [60, 68] width 72 height 19
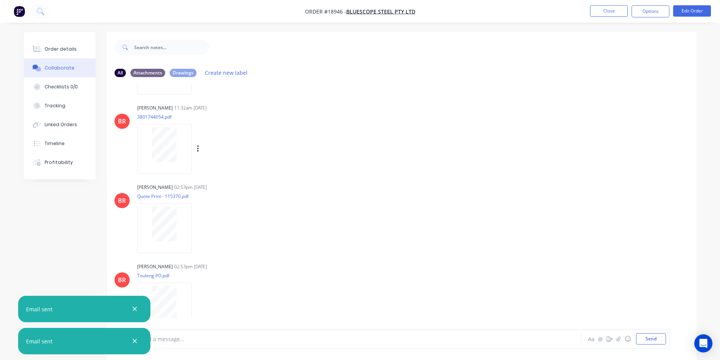
scroll to position [151, 0]
click at [62, 41] on button "Order details" at bounding box center [60, 49] width 72 height 19
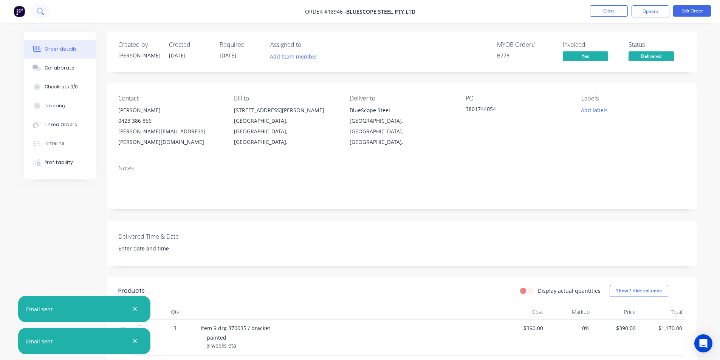
click at [40, 12] on icon at bounding box center [40, 11] width 7 height 7
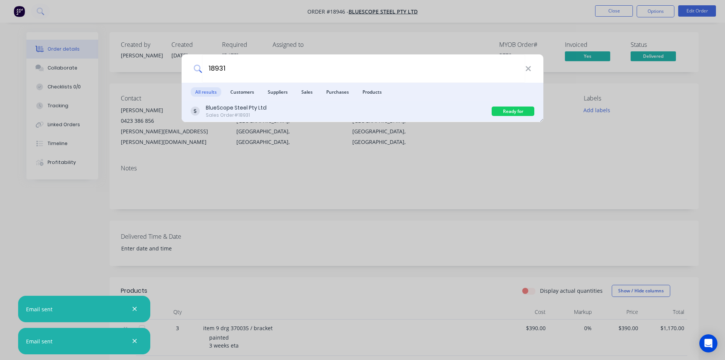
type input "18931"
click at [249, 108] on div "BlueScope Steel Pty Ltd" at bounding box center [236, 108] width 61 height 8
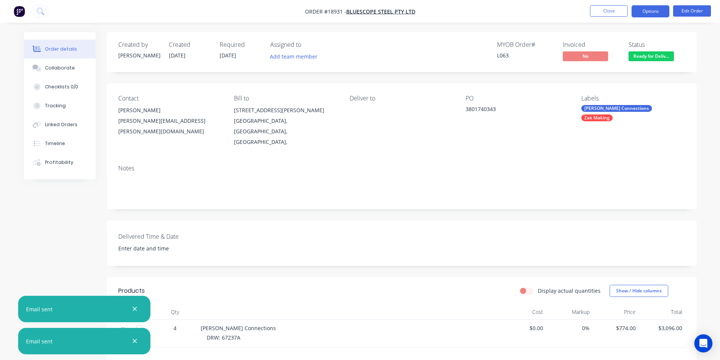
click at [647, 14] on button "Options" at bounding box center [650, 11] width 38 height 12
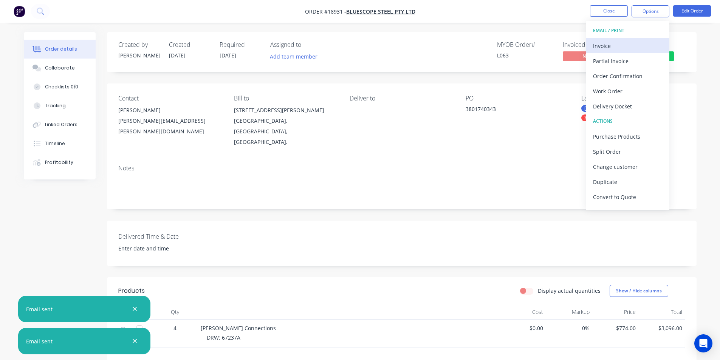
click at [621, 48] on div "Invoice" at bounding box center [628, 45] width 70 height 11
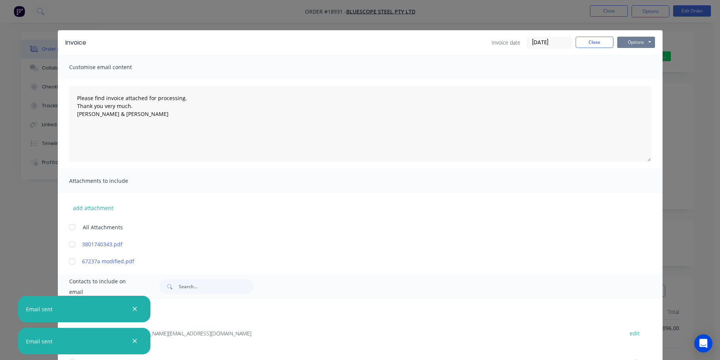
click at [624, 43] on button "Options" at bounding box center [636, 42] width 38 height 11
click at [640, 69] on button "Print" at bounding box center [641, 68] width 48 height 12
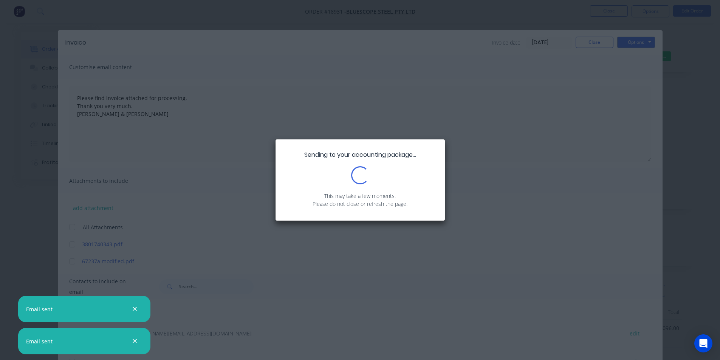
click at [140, 307] on div at bounding box center [134, 309] width 11 height 11
click at [136, 307] on icon "button" at bounding box center [134, 309] width 5 height 7
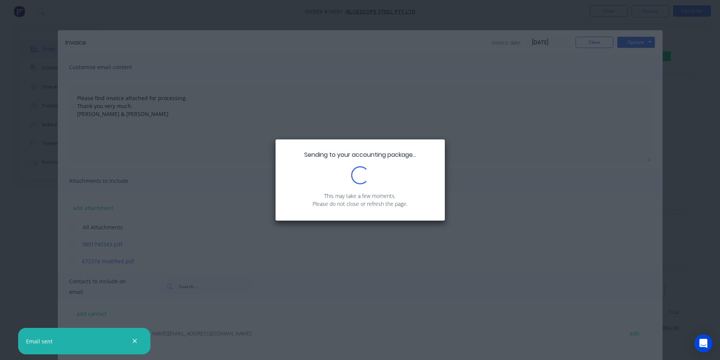
click at [136, 340] on icon "button" at bounding box center [135, 341] width 4 height 4
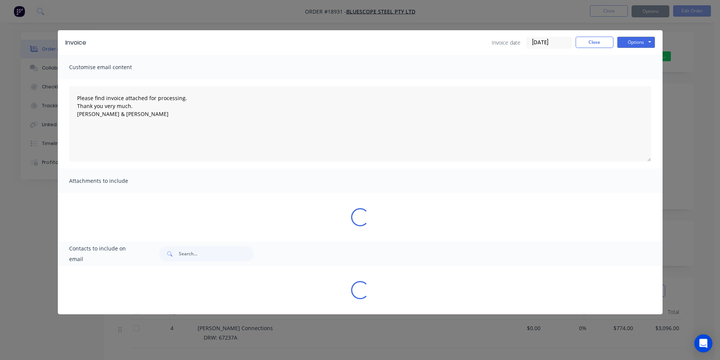
type textarea "Please find invoice attached for processing. Thank you very much. [PERSON_NAME]…"
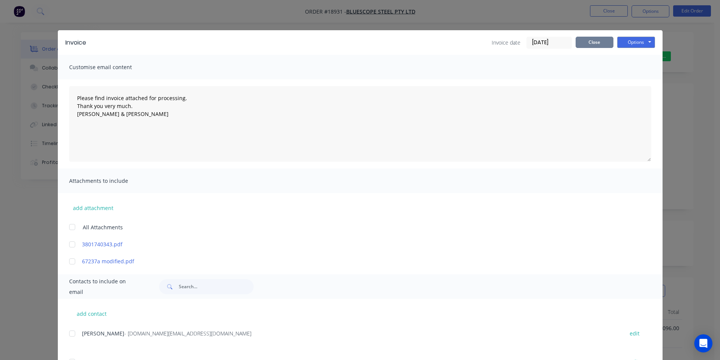
click at [593, 40] on button "Close" at bounding box center [594, 42] width 38 height 11
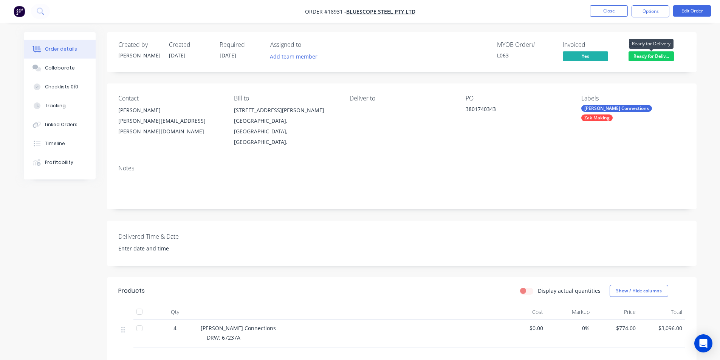
click at [632, 53] on span "Ready for Deliv..." at bounding box center [650, 55] width 45 height 9
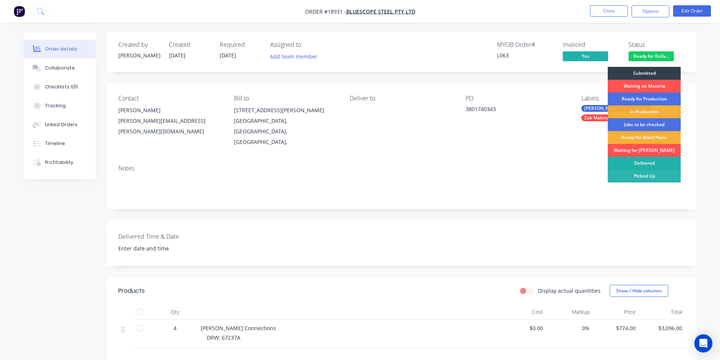
click at [646, 161] on div "Delivered" at bounding box center [643, 163] width 73 height 13
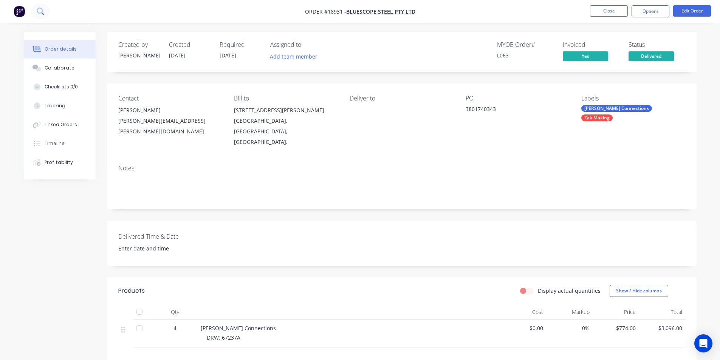
click at [38, 14] on icon at bounding box center [40, 11] width 7 height 7
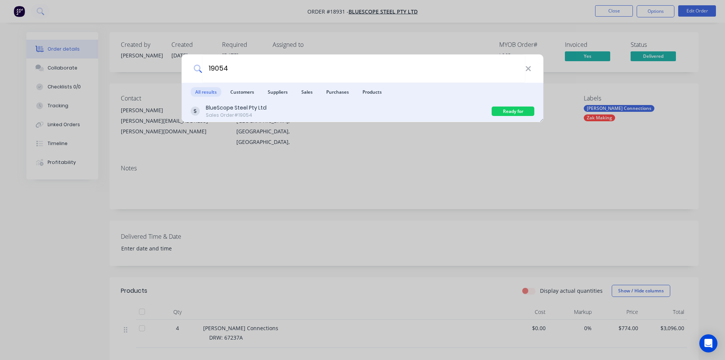
type input "19054"
click at [233, 109] on div "BlueScope Steel Pty Ltd" at bounding box center [236, 108] width 61 height 8
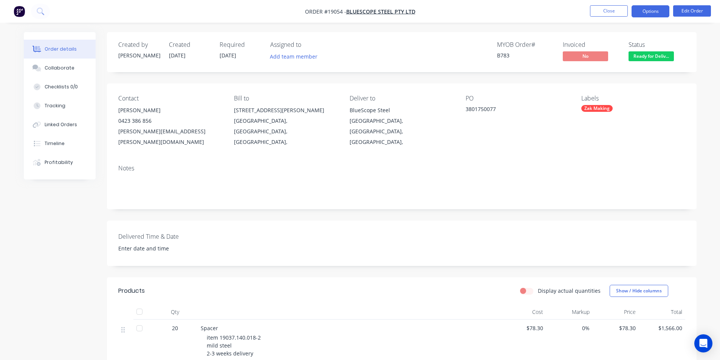
click at [654, 12] on button "Options" at bounding box center [650, 11] width 38 height 12
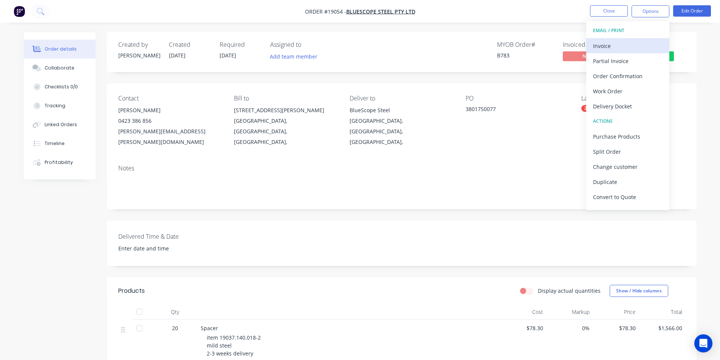
click at [618, 51] on div "Invoice" at bounding box center [628, 45] width 70 height 11
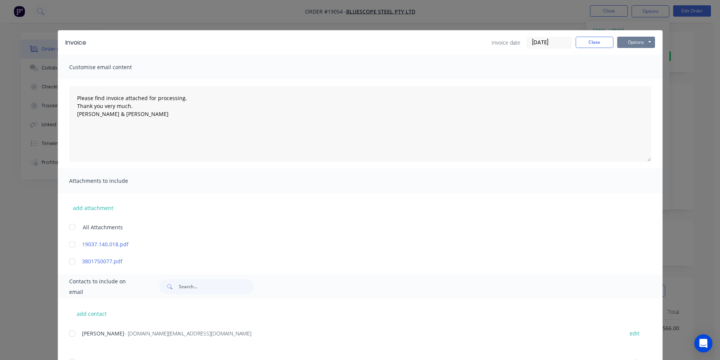
click at [624, 44] on button "Options" at bounding box center [636, 42] width 38 height 11
click at [635, 68] on button "Print" at bounding box center [641, 68] width 48 height 12
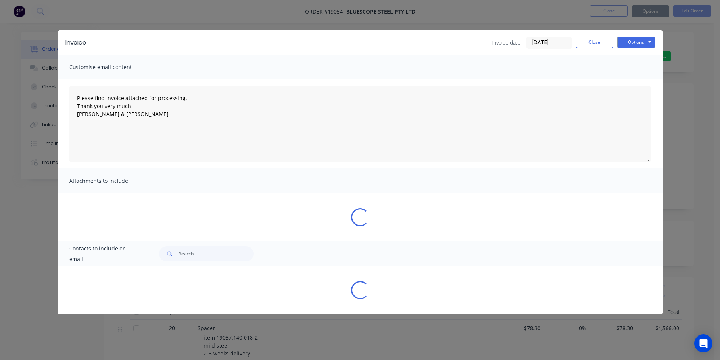
type textarea "Please find invoice attached for processing. Thank you very much. [PERSON_NAME]…"
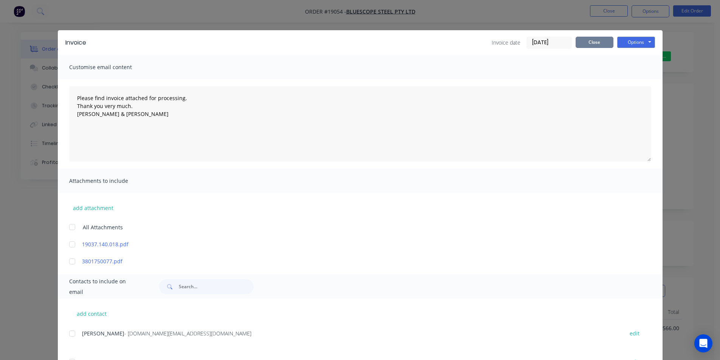
click at [582, 43] on button "Close" at bounding box center [594, 42] width 38 height 11
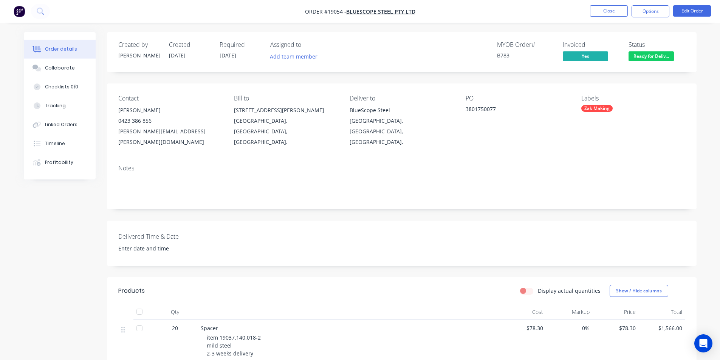
click at [665, 57] on span "Ready for Deliv..." at bounding box center [650, 55] width 45 height 9
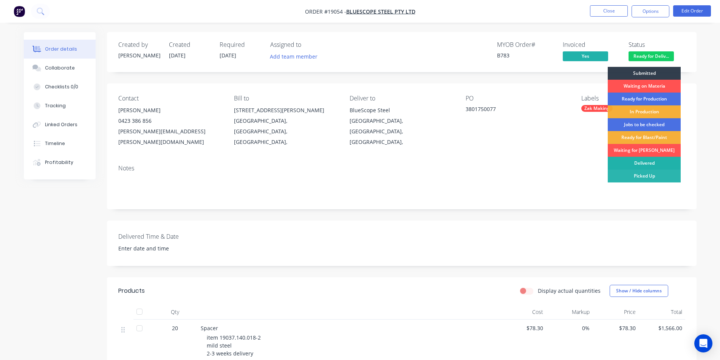
click at [650, 161] on div "Delivered" at bounding box center [643, 163] width 73 height 13
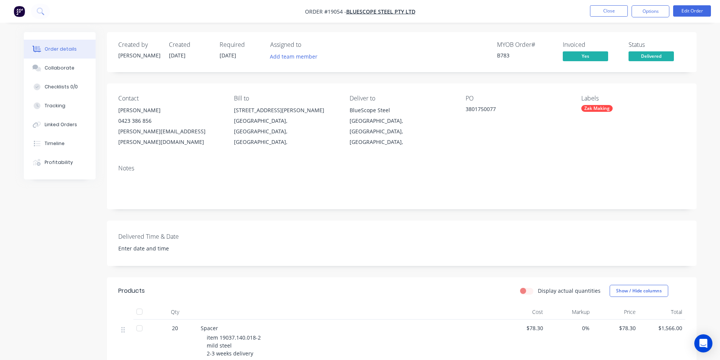
click at [22, 11] on img "button" at bounding box center [19, 11] width 11 height 11
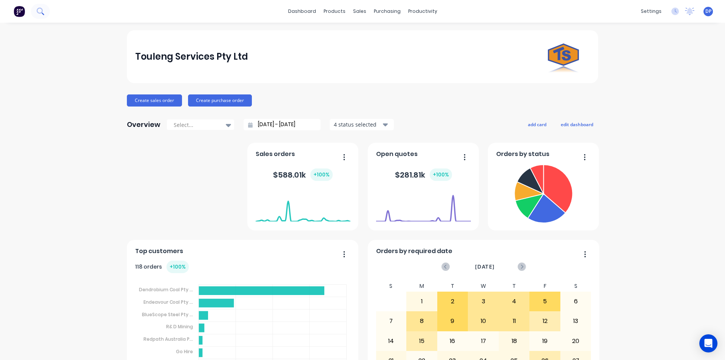
click at [41, 12] on icon at bounding box center [40, 11] width 7 height 7
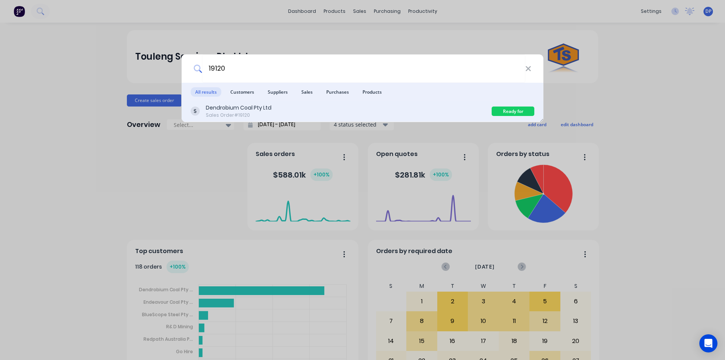
type input "19120"
click at [254, 112] on div "Sales Order #19120" at bounding box center [239, 115] width 66 height 7
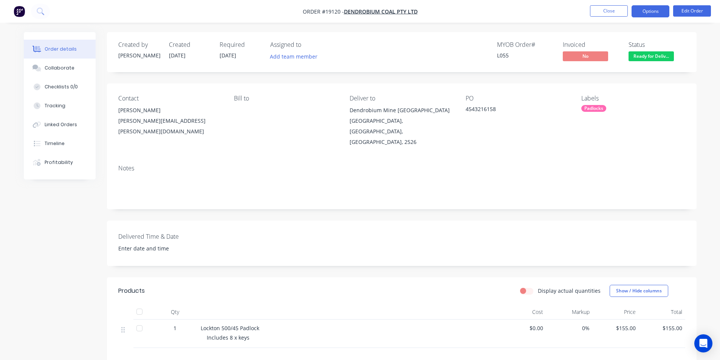
click at [649, 9] on button "Options" at bounding box center [650, 11] width 38 height 12
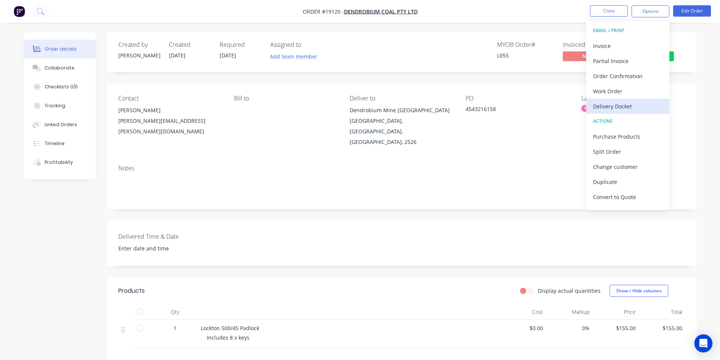
click at [629, 104] on div "Delivery Docket" at bounding box center [628, 106] width 70 height 11
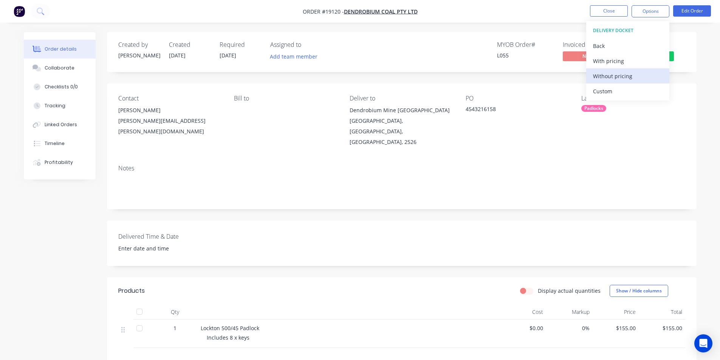
click at [616, 76] on div "Without pricing" at bounding box center [628, 76] width 70 height 11
click at [397, 203] on div "Notes" at bounding box center [401, 184] width 589 height 51
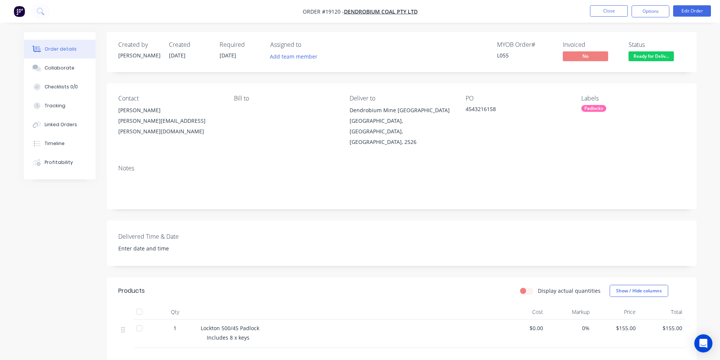
click at [21, 14] on img "button" at bounding box center [19, 11] width 11 height 11
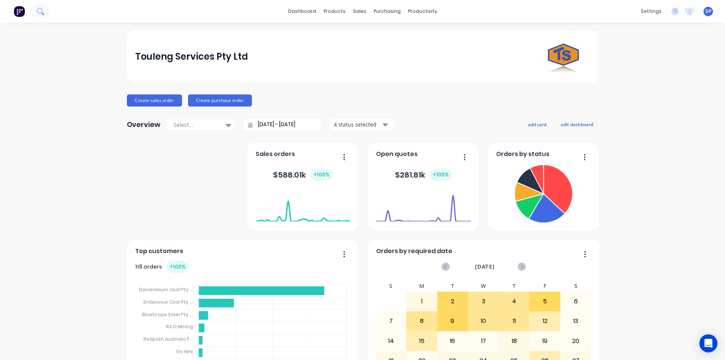
click at [34, 6] on button at bounding box center [40, 11] width 19 height 15
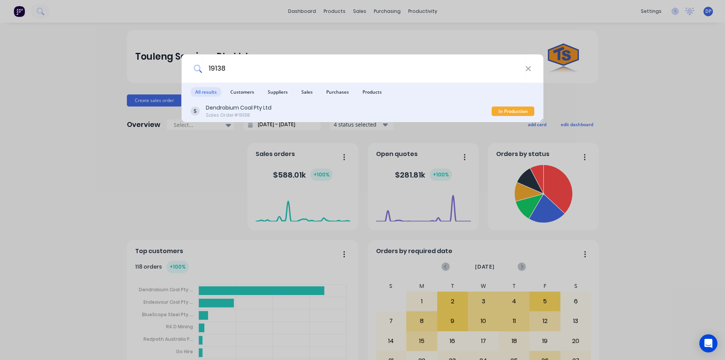
type input "19138"
click at [224, 110] on div "Dendrobium Coal Pty Ltd" at bounding box center [239, 108] width 66 height 8
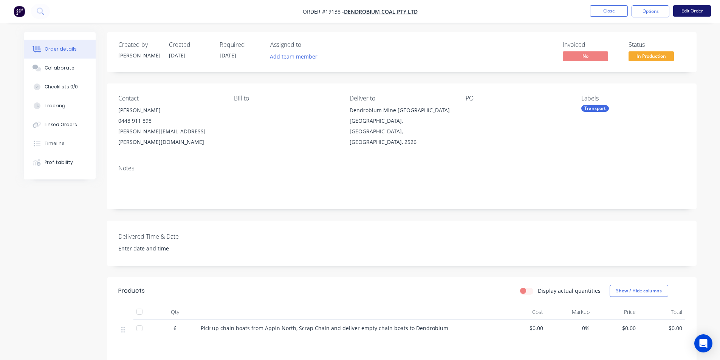
click at [707, 11] on button "Edit Order" at bounding box center [692, 10] width 38 height 11
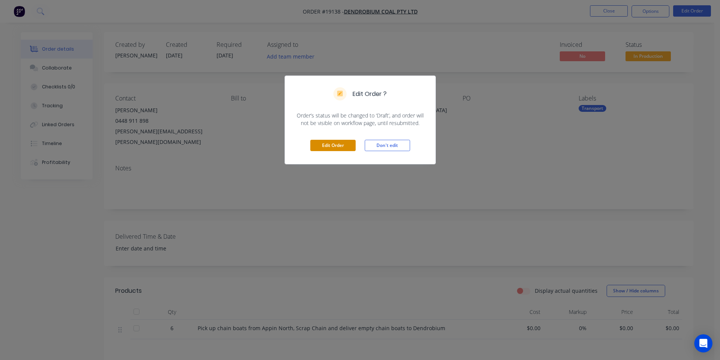
click at [340, 145] on button "Edit Order" at bounding box center [332, 145] width 45 height 11
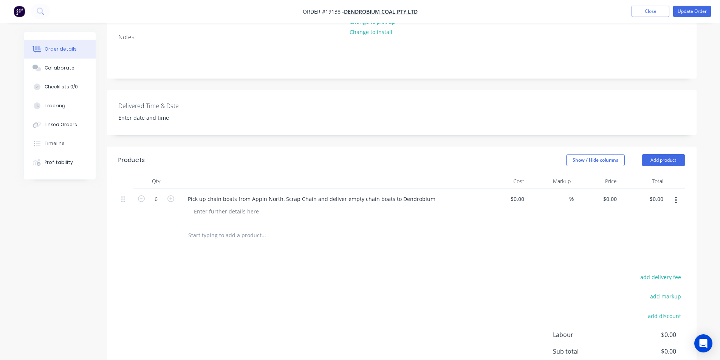
scroll to position [189, 0]
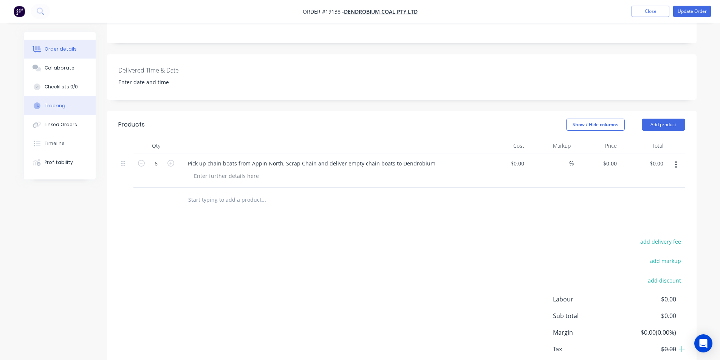
click at [61, 107] on div "Tracking" at bounding box center [55, 105] width 21 height 7
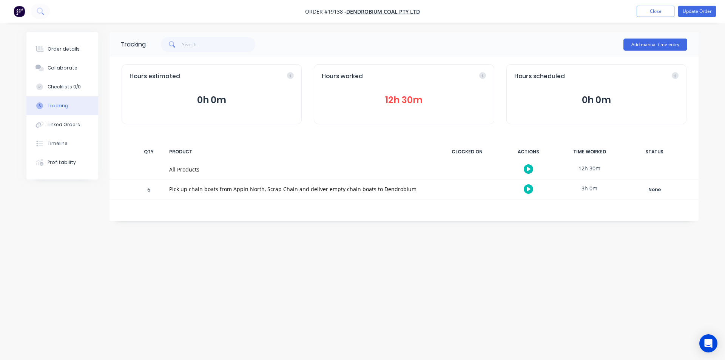
click at [403, 104] on button "12h 30m" at bounding box center [404, 100] width 164 height 14
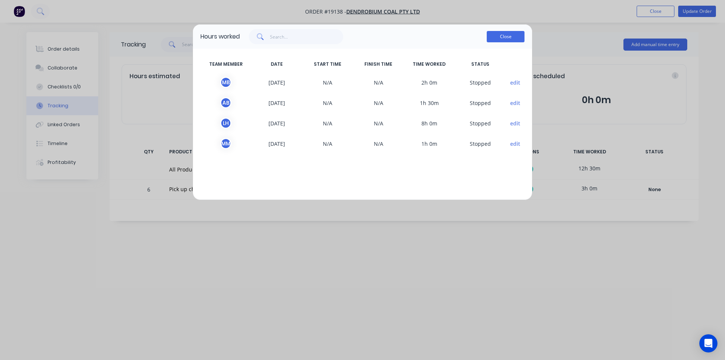
click at [511, 37] on button "Close" at bounding box center [506, 36] width 38 height 11
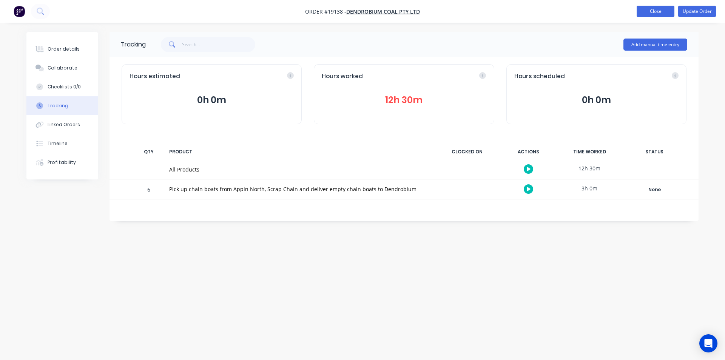
click at [656, 8] on button "Close" at bounding box center [656, 11] width 38 height 11
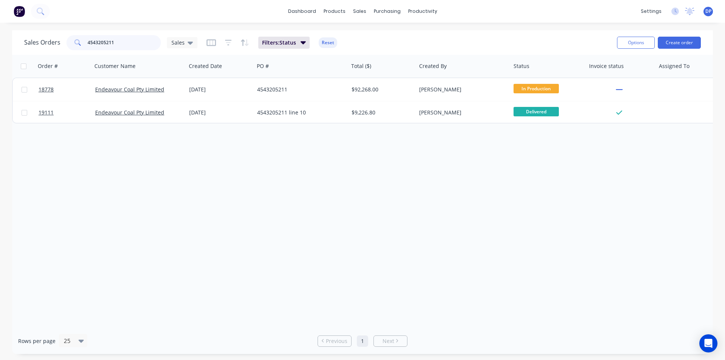
drag, startPoint x: 123, startPoint y: 41, endPoint x: 75, endPoint y: 42, distance: 48.0
click at [75, 42] on div "4543205211" at bounding box center [113, 42] width 94 height 15
click at [42, 13] on icon at bounding box center [40, 11] width 7 height 7
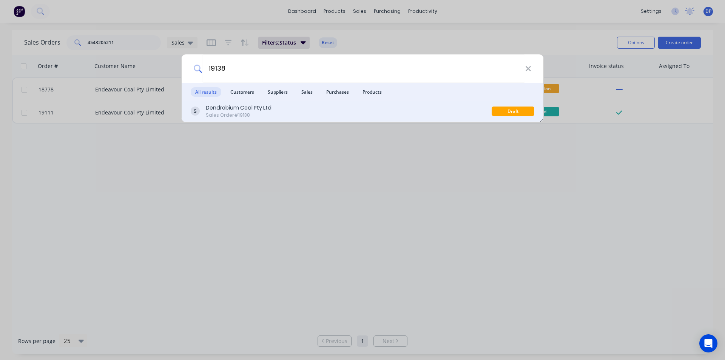
type input "19138"
click at [237, 102] on div "Dendrobium Coal Pty Ltd Sales Order #19138 Draft" at bounding box center [363, 111] width 362 height 21
click at [239, 104] on div "Dendrobium Coal Pty Ltd" at bounding box center [239, 108] width 66 height 8
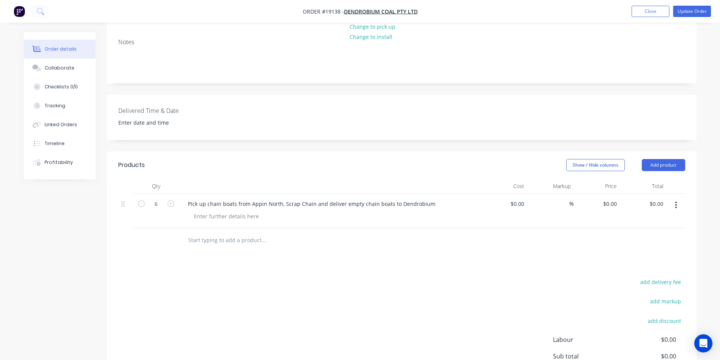
scroll to position [151, 0]
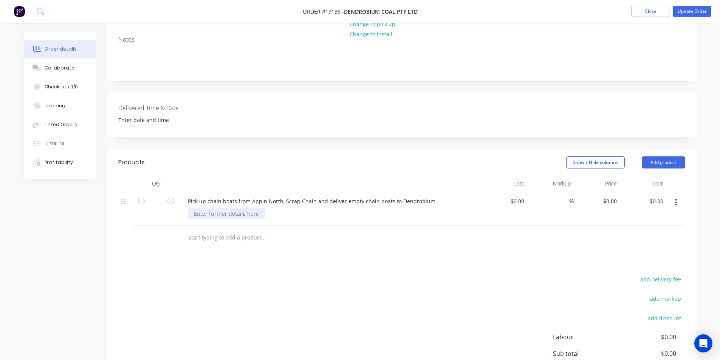
click at [211, 208] on div at bounding box center [226, 213] width 77 height 11
click at [160, 196] on input "text" at bounding box center [156, 201] width 20 height 11
type input "1"
click at [606, 191] on div "0 $0.00" at bounding box center [596, 208] width 46 height 34
type input "$12,050.50"
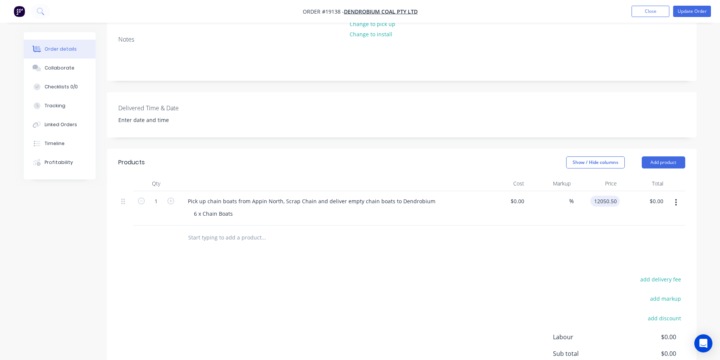
type input "$12,050.50"
click at [604, 249] on div "Products Show / Hide columns Add product Qty Cost Markup Price Total 1 Pick up …" at bounding box center [401, 290] width 589 height 283
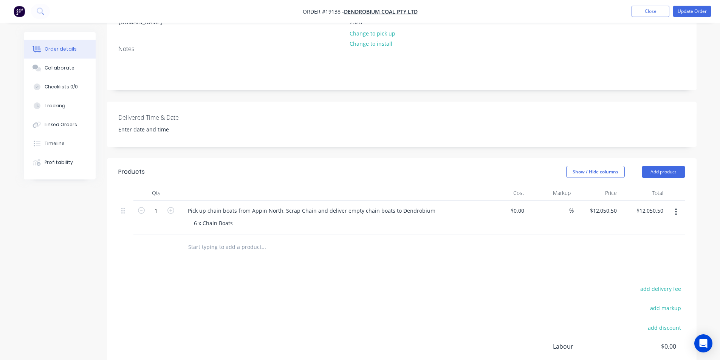
scroll to position [0, 0]
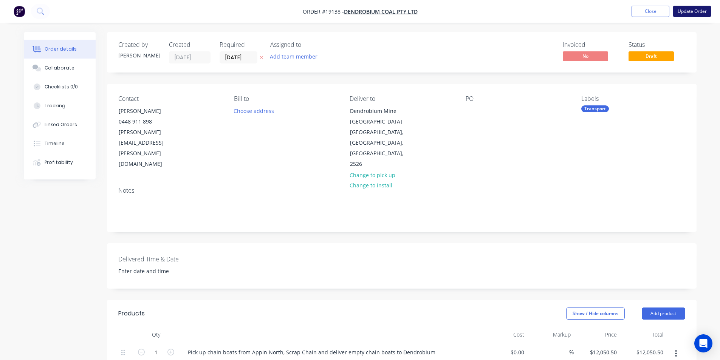
click at [699, 9] on button "Update Order" at bounding box center [692, 11] width 38 height 11
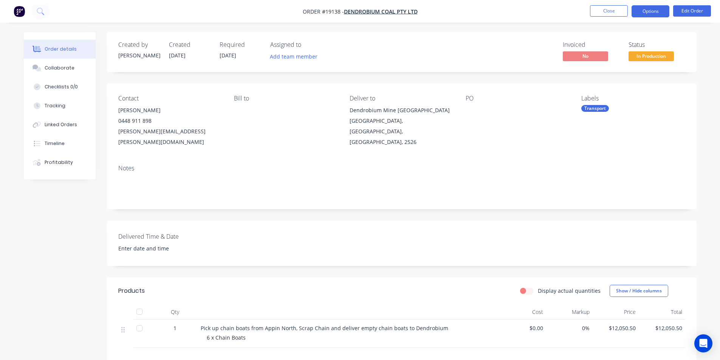
click at [650, 11] on button "Options" at bounding box center [650, 11] width 38 height 12
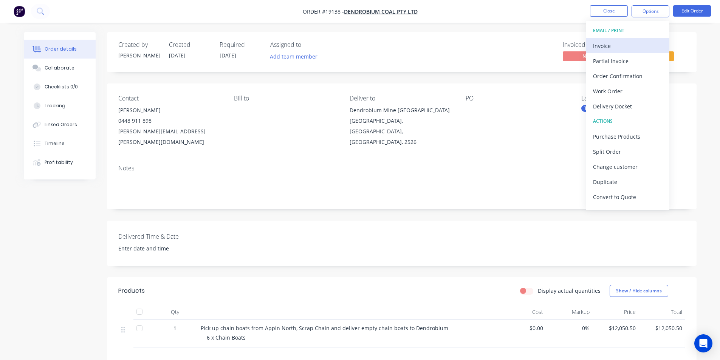
click at [599, 41] on div "Invoice" at bounding box center [628, 45] width 70 height 11
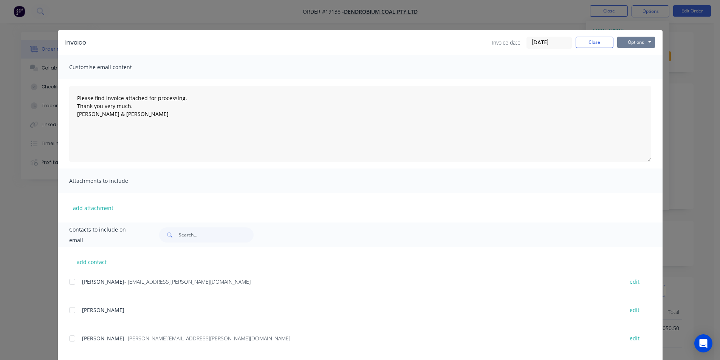
click at [636, 42] on button "Options" at bounding box center [636, 42] width 38 height 11
click at [641, 71] on button "Print" at bounding box center [641, 68] width 48 height 12
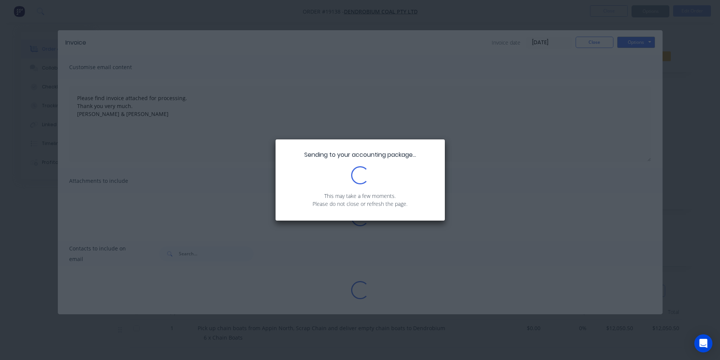
type textarea "Please find invoice attached for processing. Thank you very much. [PERSON_NAME]…"
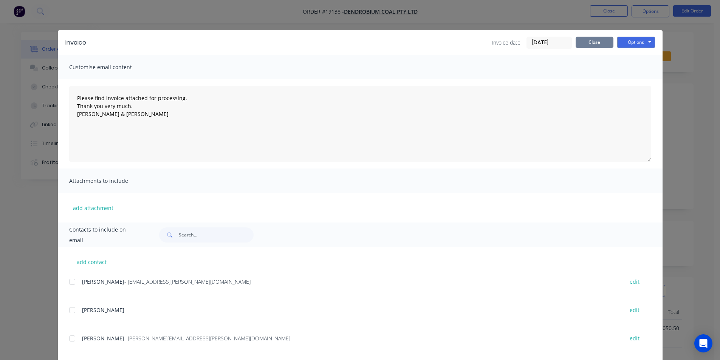
click at [592, 43] on button "Close" at bounding box center [594, 42] width 38 height 11
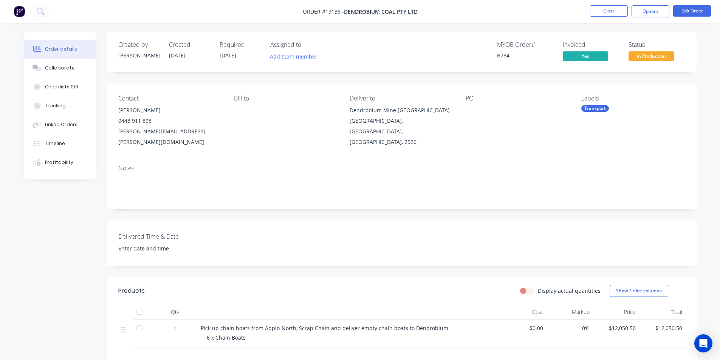
click at [659, 56] on span "In Production" at bounding box center [650, 55] width 45 height 9
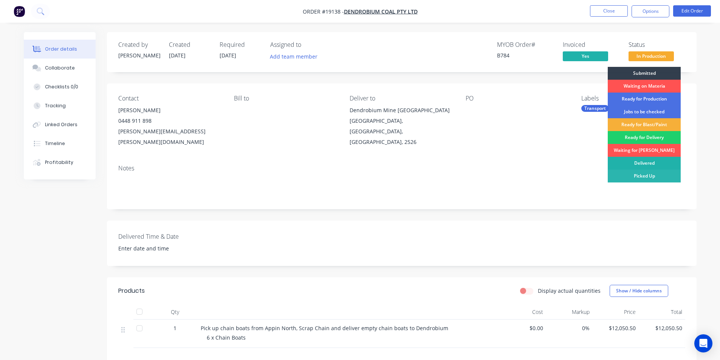
click at [646, 164] on div "Delivered" at bounding box center [643, 163] width 73 height 13
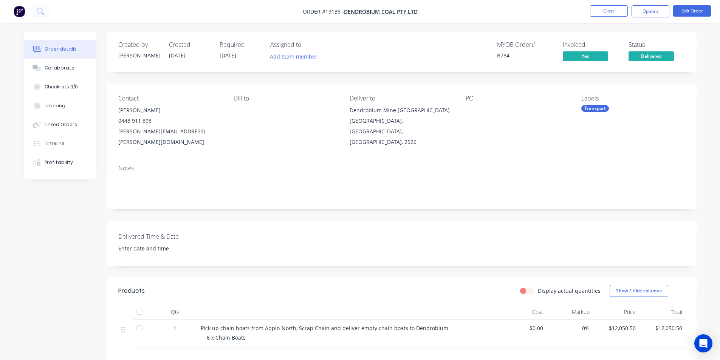
click at [20, 13] on img "button" at bounding box center [19, 11] width 11 height 11
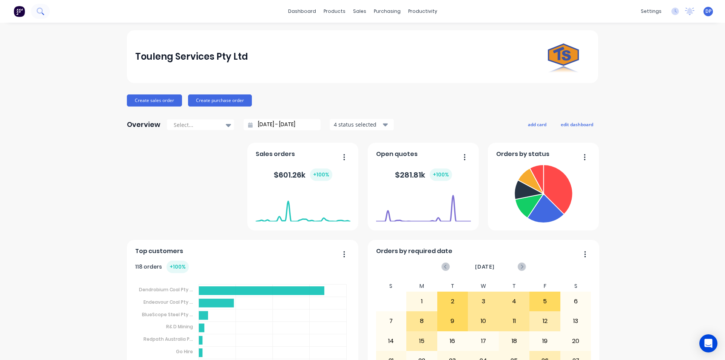
click at [40, 10] on icon at bounding box center [40, 11] width 7 height 7
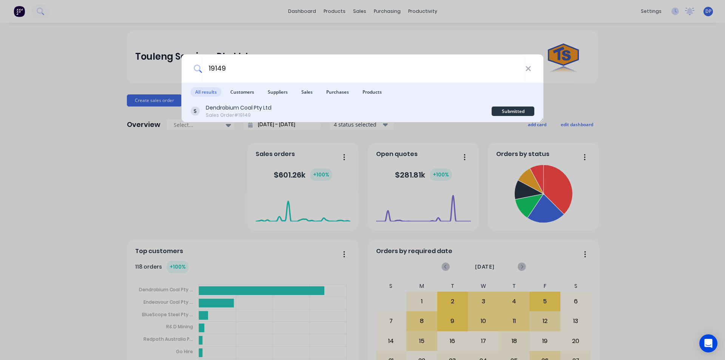
type input "19149"
click at [265, 106] on div "Dendrobium Coal Pty Ltd" at bounding box center [239, 108] width 66 height 8
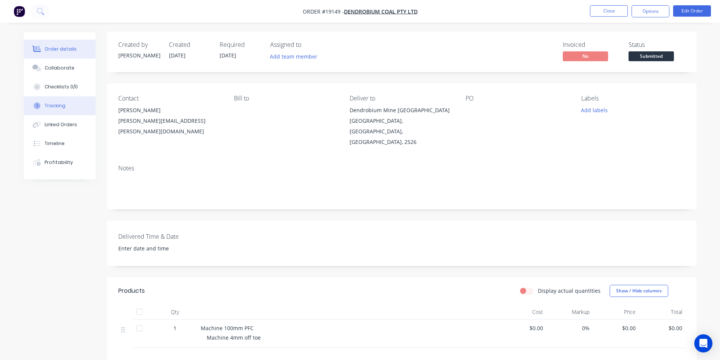
click at [77, 108] on button "Tracking" at bounding box center [60, 105] width 72 height 19
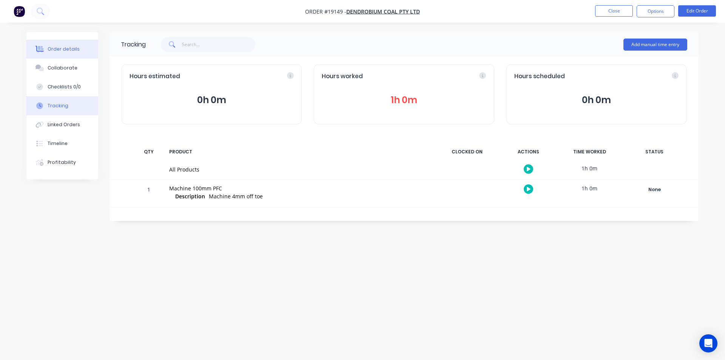
click at [72, 47] on div "Order details" at bounding box center [64, 49] width 32 height 7
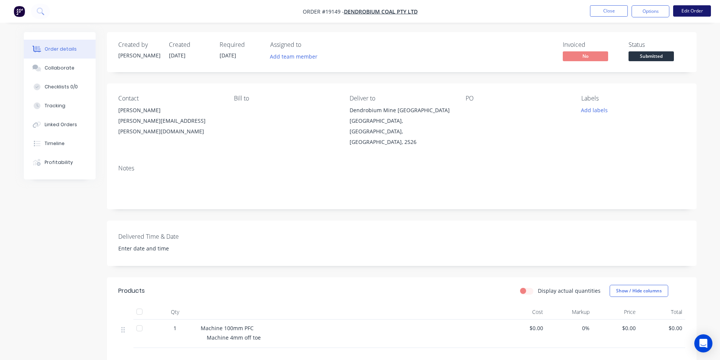
click at [688, 14] on button "Edit Order" at bounding box center [692, 10] width 38 height 11
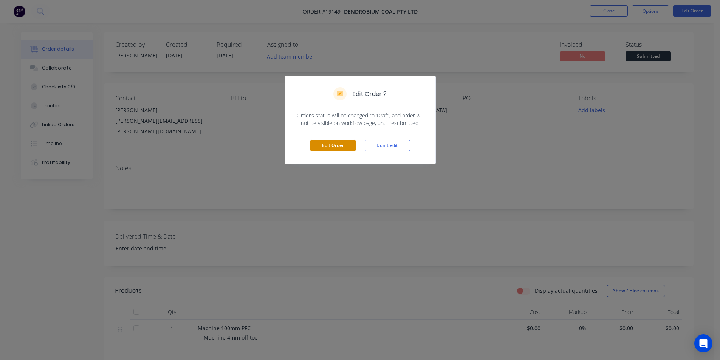
click at [337, 142] on button "Edit Order" at bounding box center [332, 145] width 45 height 11
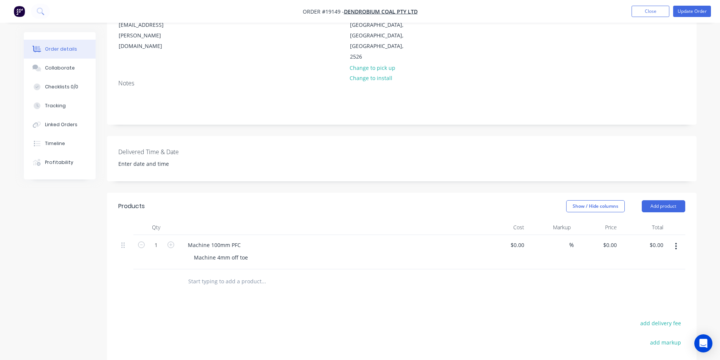
scroll to position [151, 0]
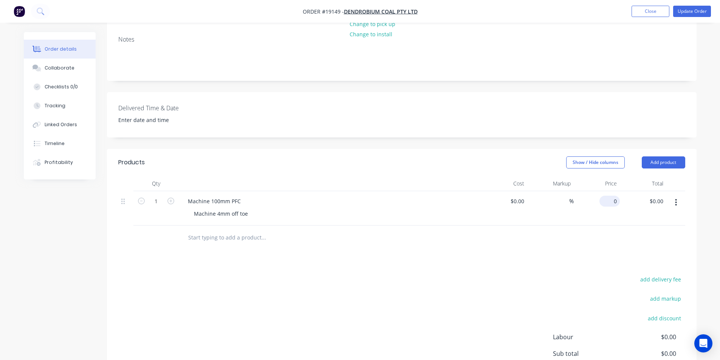
click at [611, 196] on input "0" at bounding box center [610, 201] width 17 height 11
type input "$155.00"
click at [606, 226] on div at bounding box center [401, 238] width 567 height 25
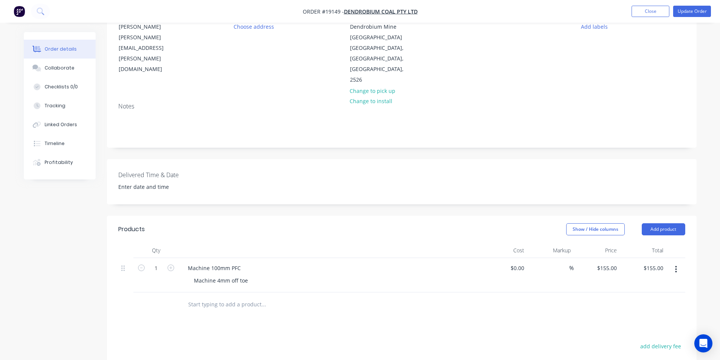
scroll to position [0, 0]
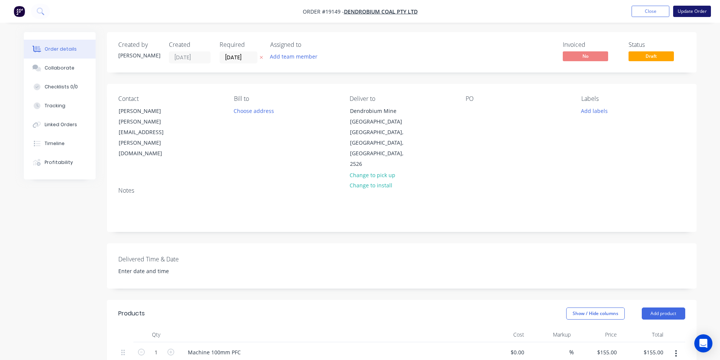
click at [686, 12] on button "Update Order" at bounding box center [692, 11] width 38 height 11
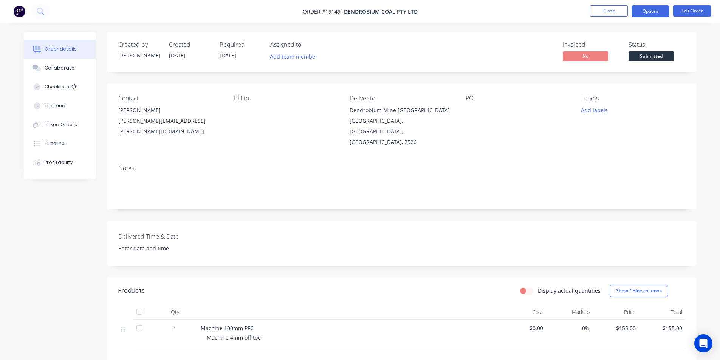
click at [656, 12] on button "Options" at bounding box center [650, 11] width 38 height 12
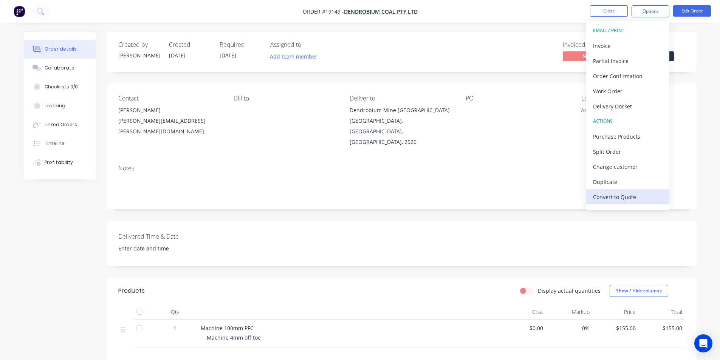
click at [627, 196] on div "Convert to Quote" at bounding box center [628, 197] width 70 height 11
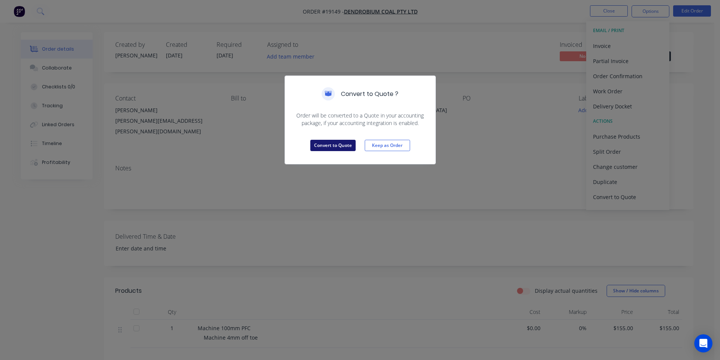
click at [333, 141] on button "Convert to Quote" at bounding box center [332, 145] width 45 height 11
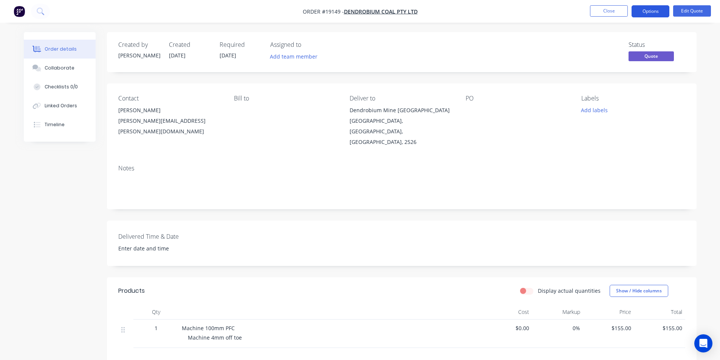
click at [663, 12] on button "Options" at bounding box center [650, 11] width 38 height 12
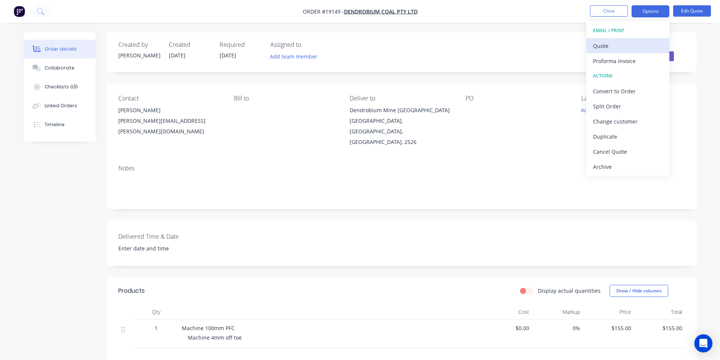
click at [618, 40] on div "Quote" at bounding box center [628, 45] width 70 height 11
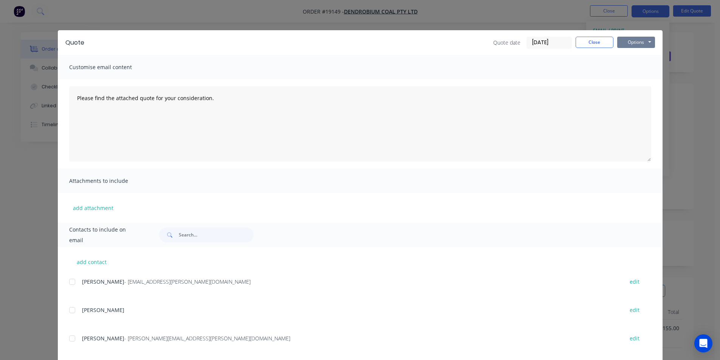
click at [637, 40] on button "Options" at bounding box center [636, 42] width 38 height 11
click at [641, 65] on button "Print" at bounding box center [641, 68] width 48 height 12
click at [597, 40] on button "Close" at bounding box center [594, 42] width 38 height 11
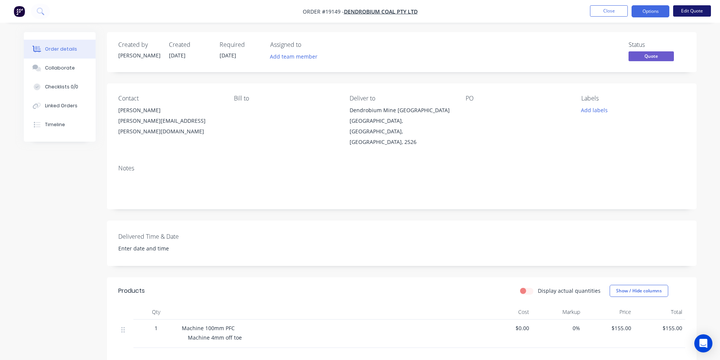
click at [696, 11] on button "Edit Quote" at bounding box center [692, 10] width 38 height 11
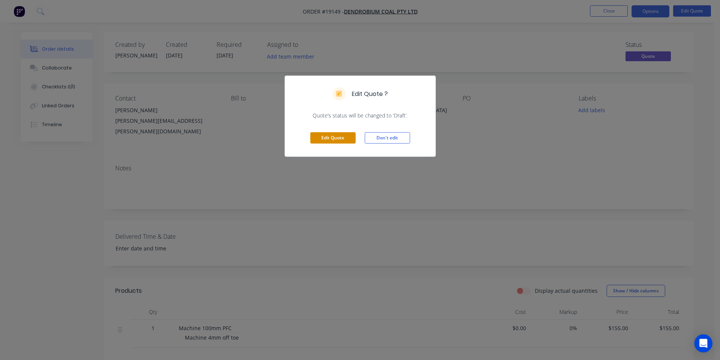
click at [341, 137] on button "Edit Quote" at bounding box center [332, 137] width 45 height 11
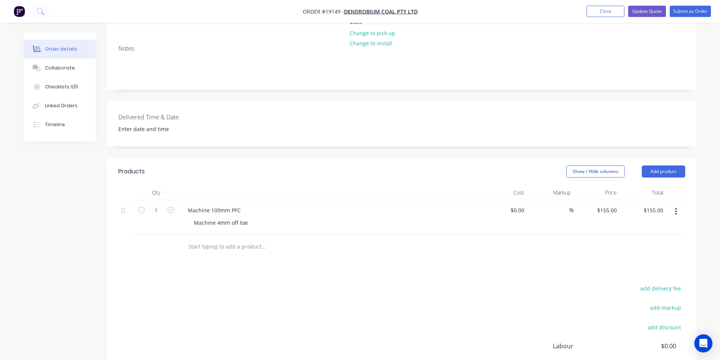
scroll to position [151, 0]
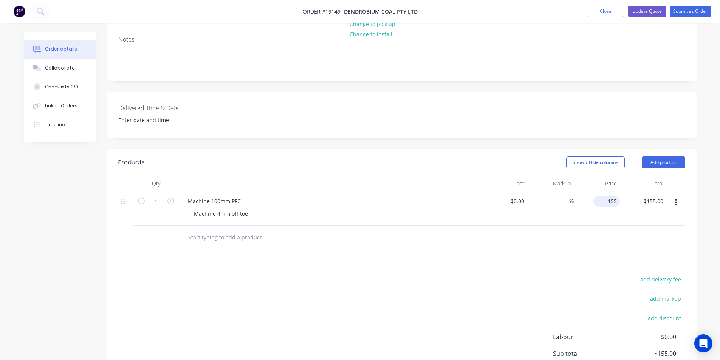
click at [610, 196] on input "155" at bounding box center [607, 201] width 23 height 11
type input "$190.00"
click at [600, 230] on div at bounding box center [401, 238] width 567 height 25
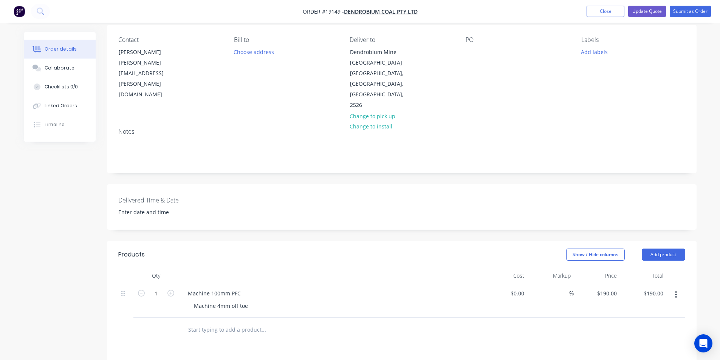
scroll to position [0, 0]
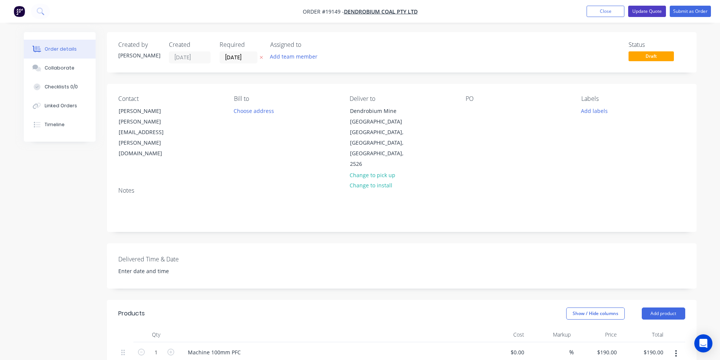
click at [652, 9] on button "Update Quote" at bounding box center [647, 11] width 38 height 11
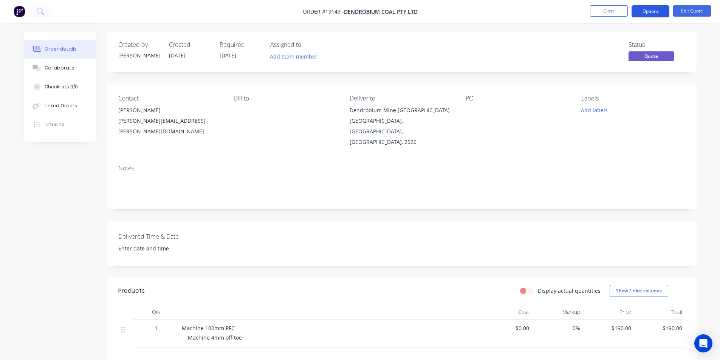
click at [658, 11] on button "Options" at bounding box center [650, 11] width 38 height 12
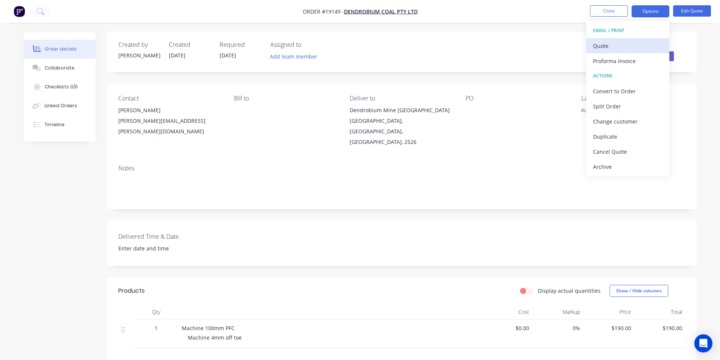
click at [626, 43] on div "Quote" at bounding box center [628, 45] width 70 height 11
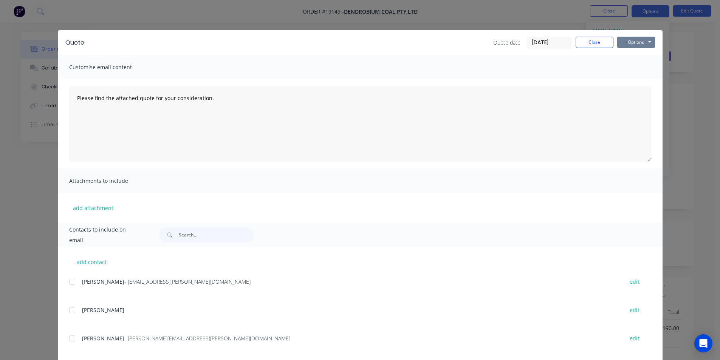
click at [632, 38] on button "Options" at bounding box center [636, 42] width 38 height 11
click at [642, 68] on button "Print" at bounding box center [641, 68] width 48 height 12
click at [601, 40] on button "Close" at bounding box center [594, 42] width 38 height 11
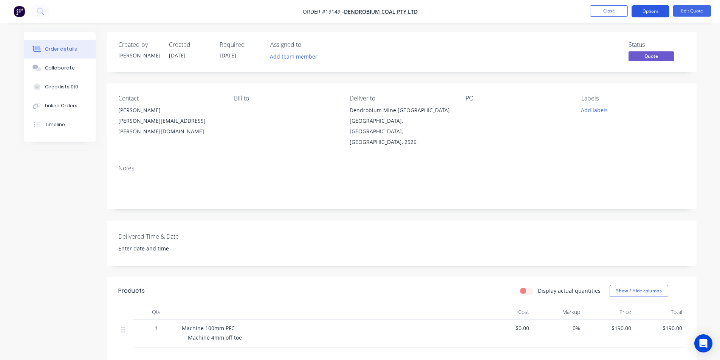
click at [642, 11] on button "Options" at bounding box center [650, 11] width 38 height 12
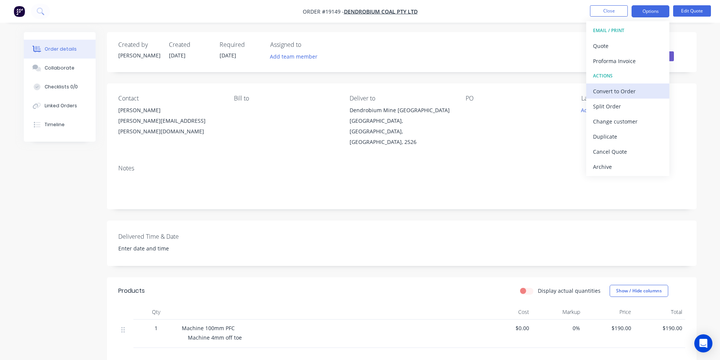
click at [626, 94] on div "Convert to Order" at bounding box center [628, 91] width 70 height 11
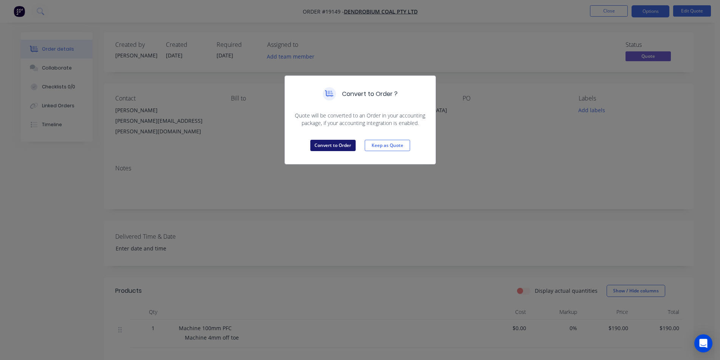
click at [336, 141] on button "Convert to Order" at bounding box center [332, 145] width 45 height 11
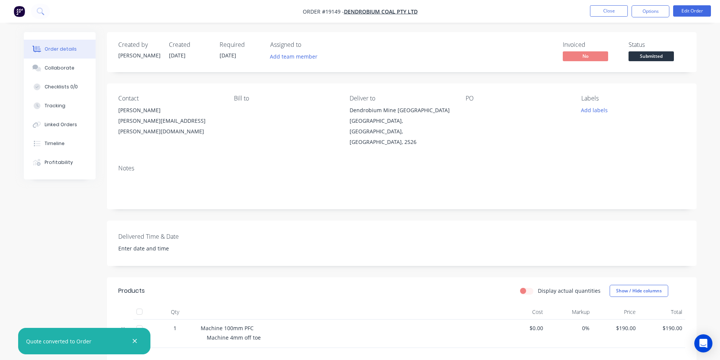
click at [660, 59] on span "Submitted" at bounding box center [650, 55] width 45 height 9
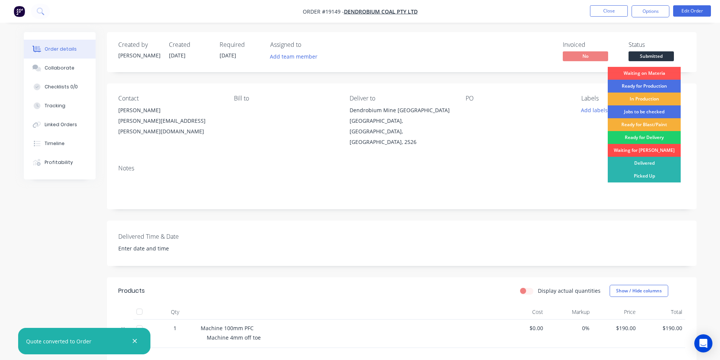
click at [647, 151] on div "Waiting for [PERSON_NAME]" at bounding box center [643, 150] width 73 height 13
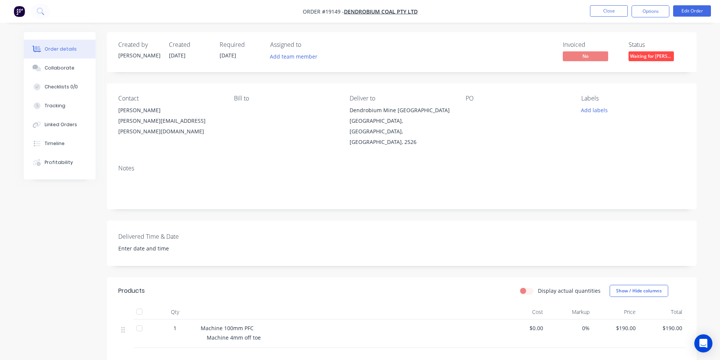
click at [20, 12] on img "button" at bounding box center [19, 11] width 11 height 11
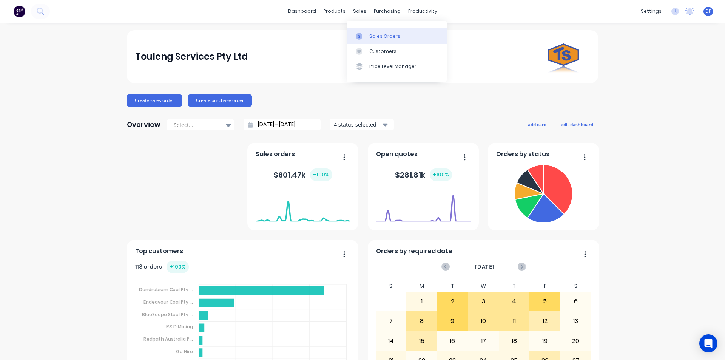
click at [377, 36] on div "Sales Orders" at bounding box center [384, 36] width 31 height 7
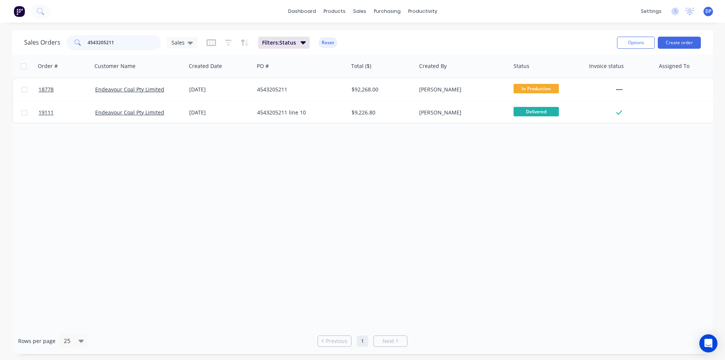
drag, startPoint x: 124, startPoint y: 44, endPoint x: 15, endPoint y: 51, distance: 109.0
click at [15, 51] on div "Sales Orders 4543205211 Sales Filters: Status Reset Options Create order" at bounding box center [362, 42] width 701 height 25
type input "camera"
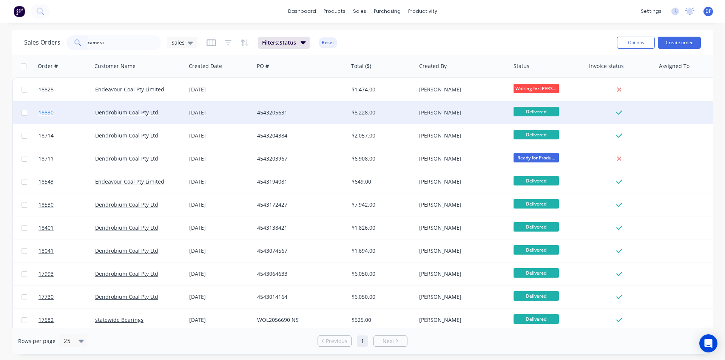
click at [41, 111] on span "18830" at bounding box center [46, 113] width 15 height 8
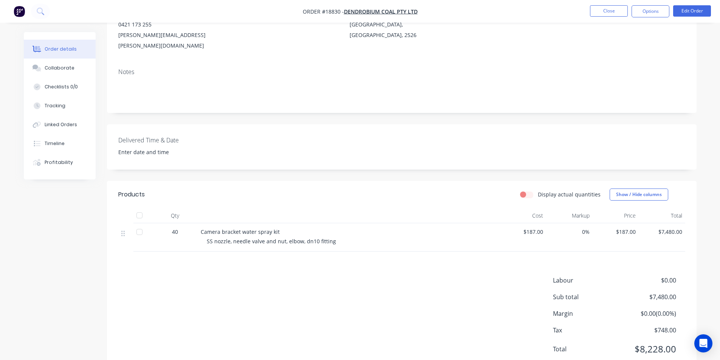
scroll to position [113, 0]
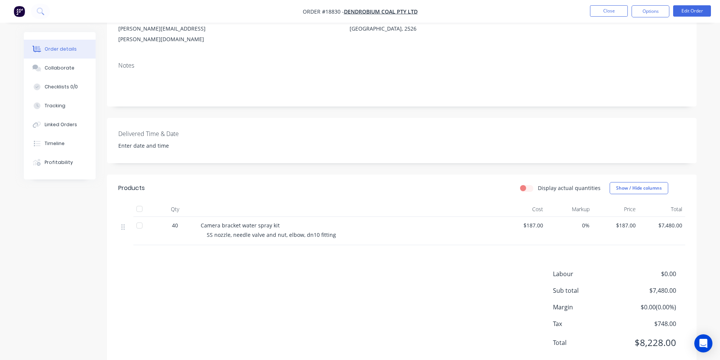
click at [628, 11] on ul "Close Options Edit Order" at bounding box center [650, 11] width 139 height 12
click at [613, 12] on button "Close" at bounding box center [609, 10] width 38 height 11
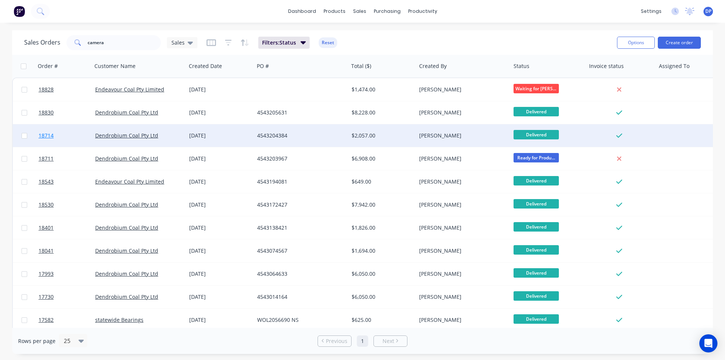
click at [50, 136] on span "18714" at bounding box center [46, 136] width 15 height 8
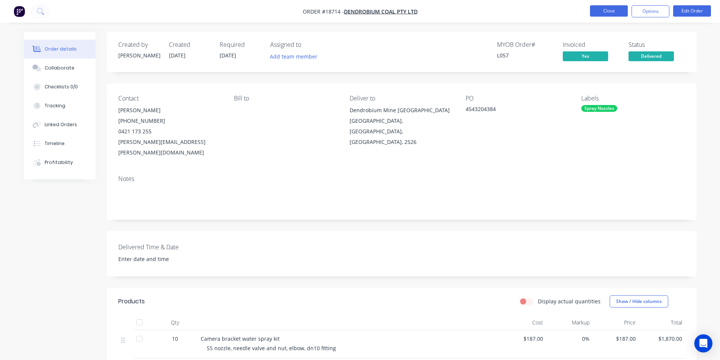
click at [612, 10] on button "Close" at bounding box center [609, 10] width 38 height 11
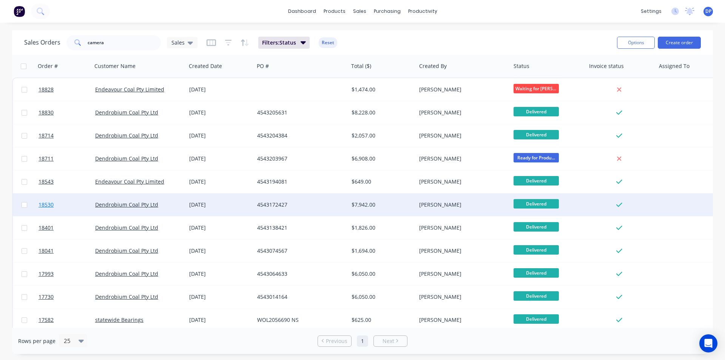
click at [49, 203] on span "18530" at bounding box center [46, 205] width 15 height 8
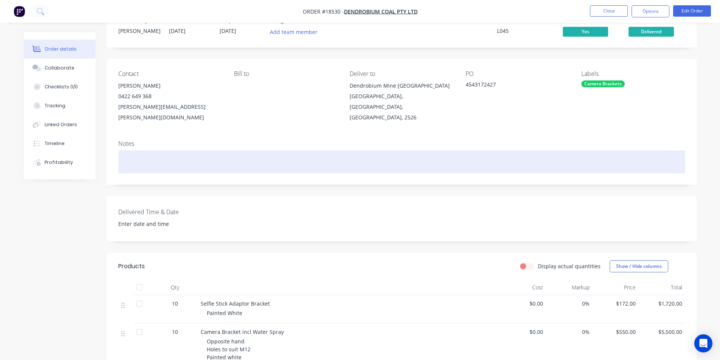
scroll to position [38, 0]
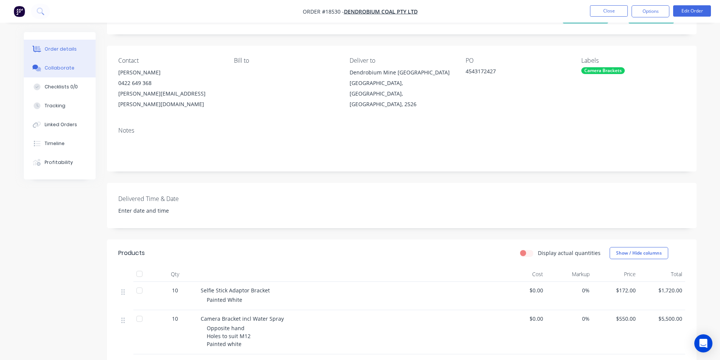
click at [49, 70] on div "Collaborate" at bounding box center [60, 68] width 30 height 7
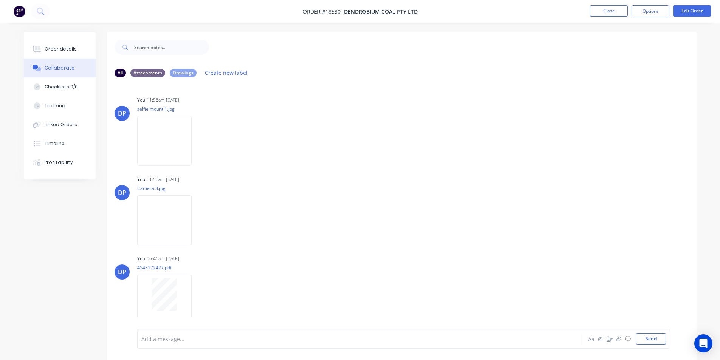
click at [21, 12] on img "button" at bounding box center [19, 11] width 11 height 11
